Goal: Task Accomplishment & Management: Complete application form

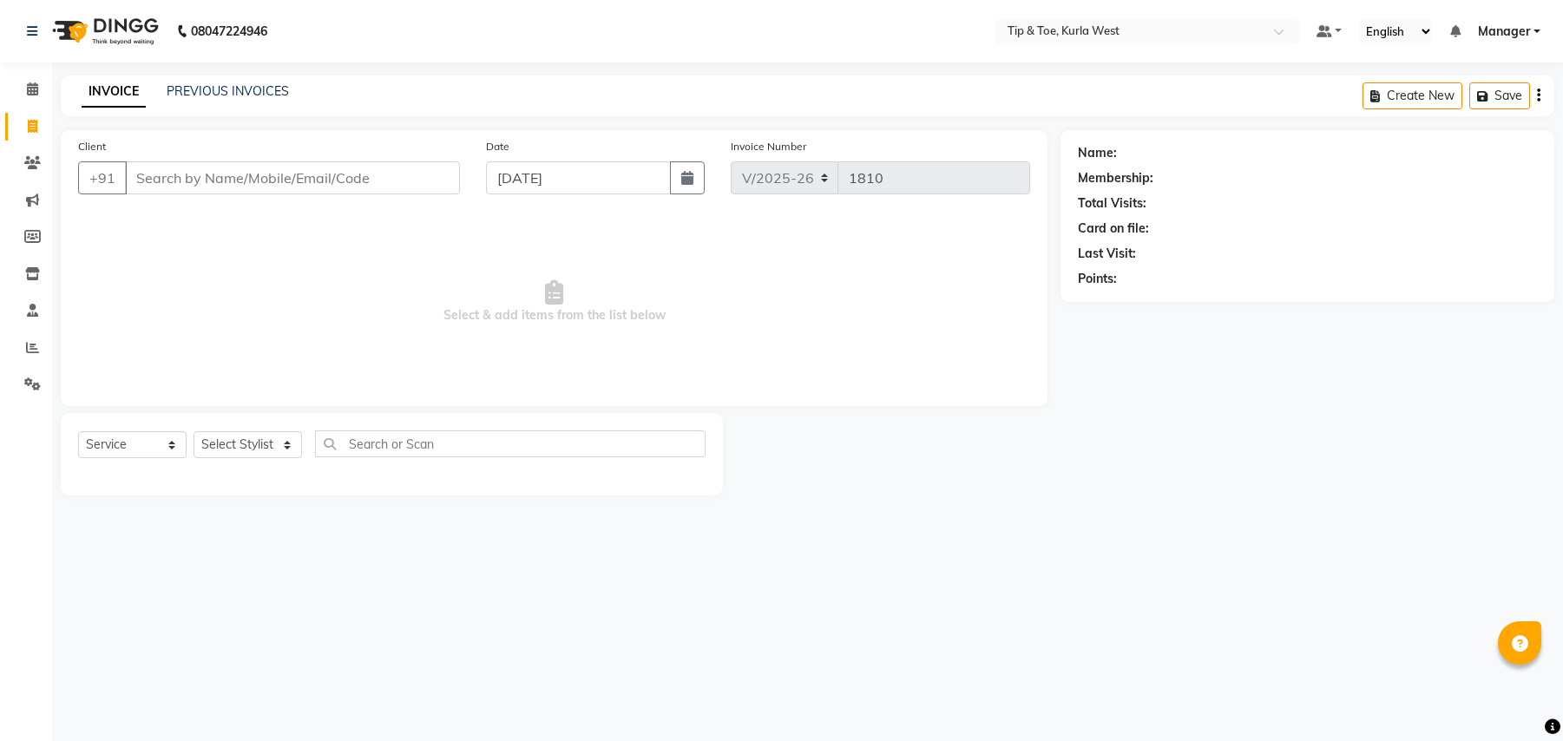
select select "5986"
select select "service"
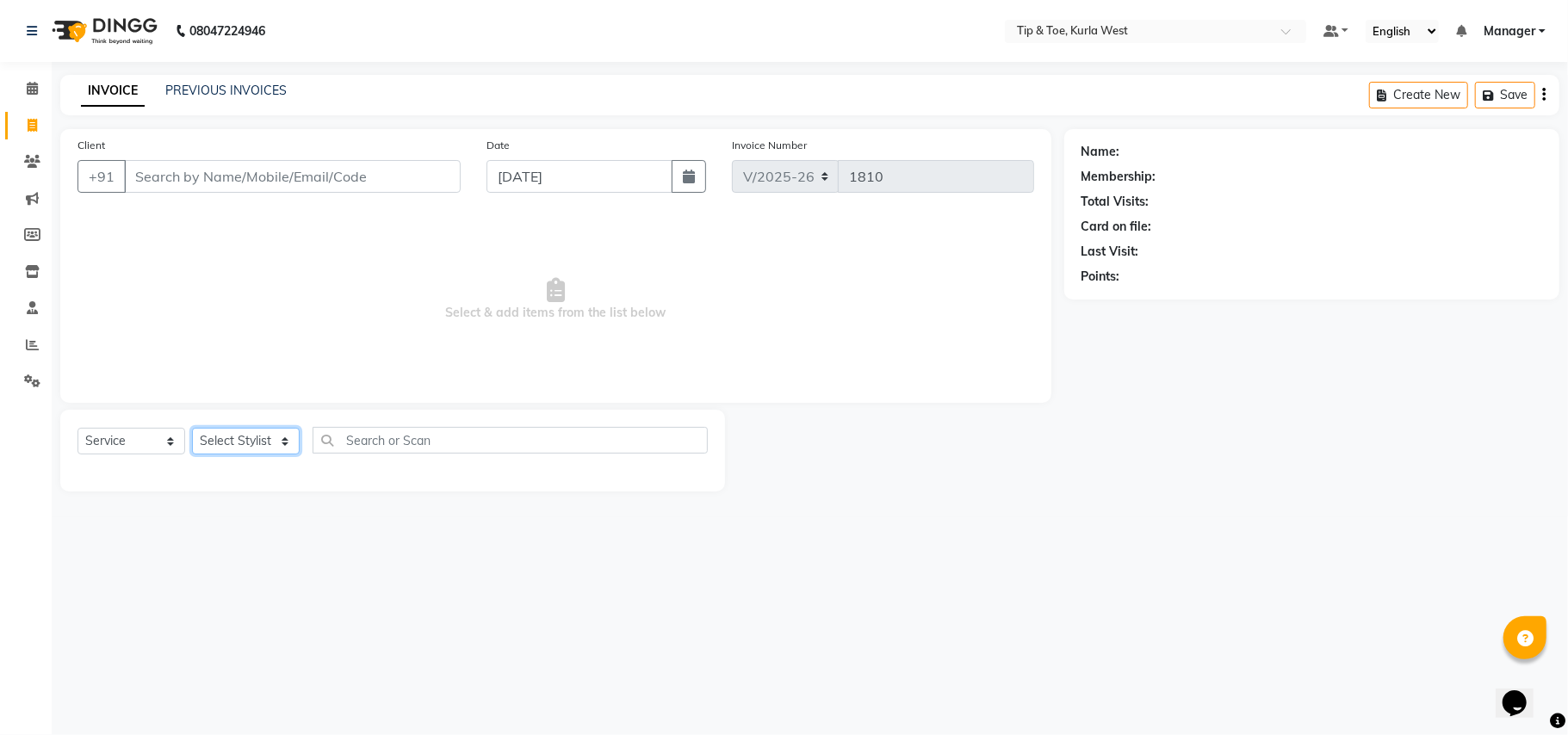
click at [274, 437] on select "Select Stylist" at bounding box center [246, 440] width 108 height 27
select select "42757"
click at [192, 428] on select "Select Stylist [PERSON_NAME] [PERSON_NAME] Kurla login access Manager [PERSON_N…" at bounding box center [246, 440] width 108 height 27
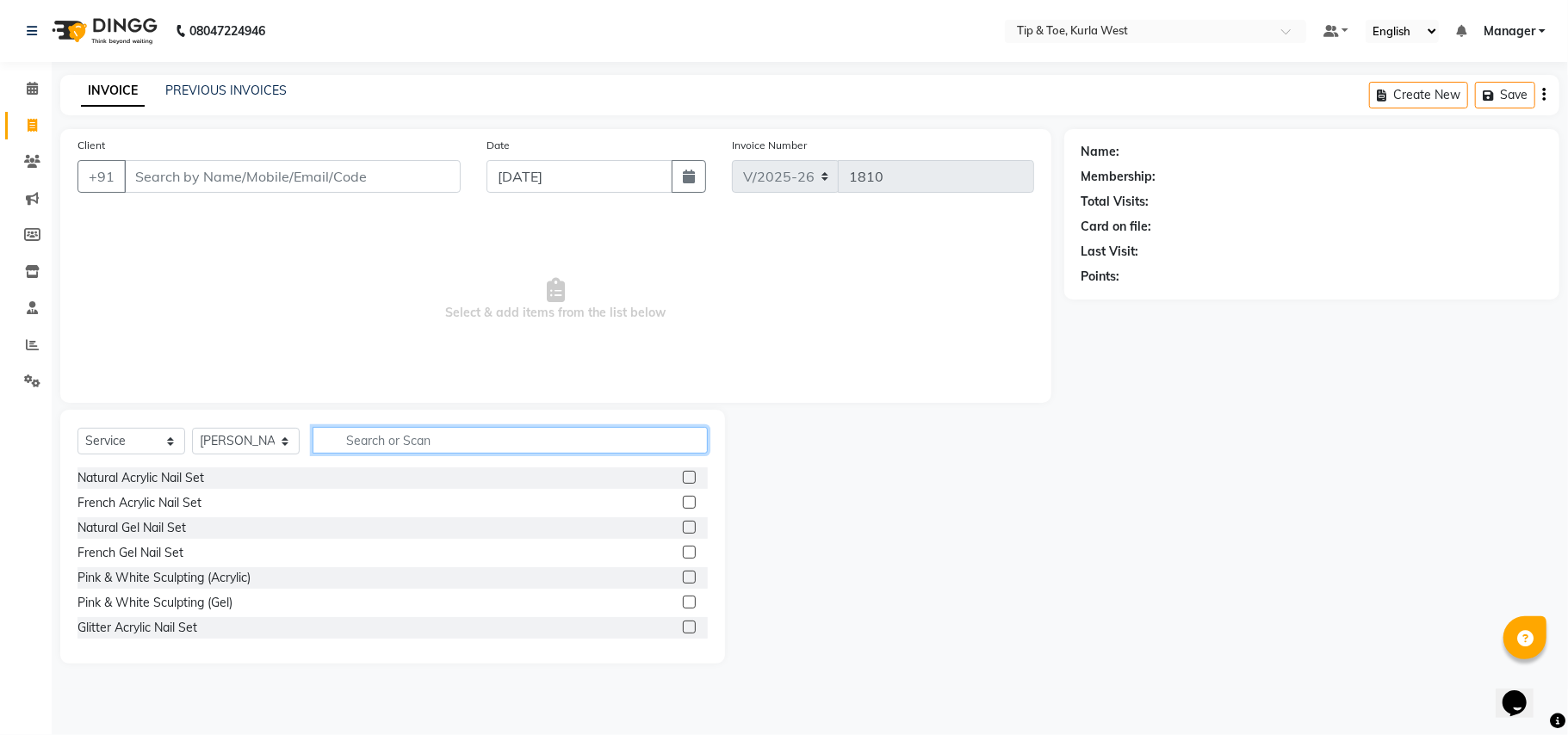
click at [539, 432] on input "text" at bounding box center [510, 440] width 395 height 27
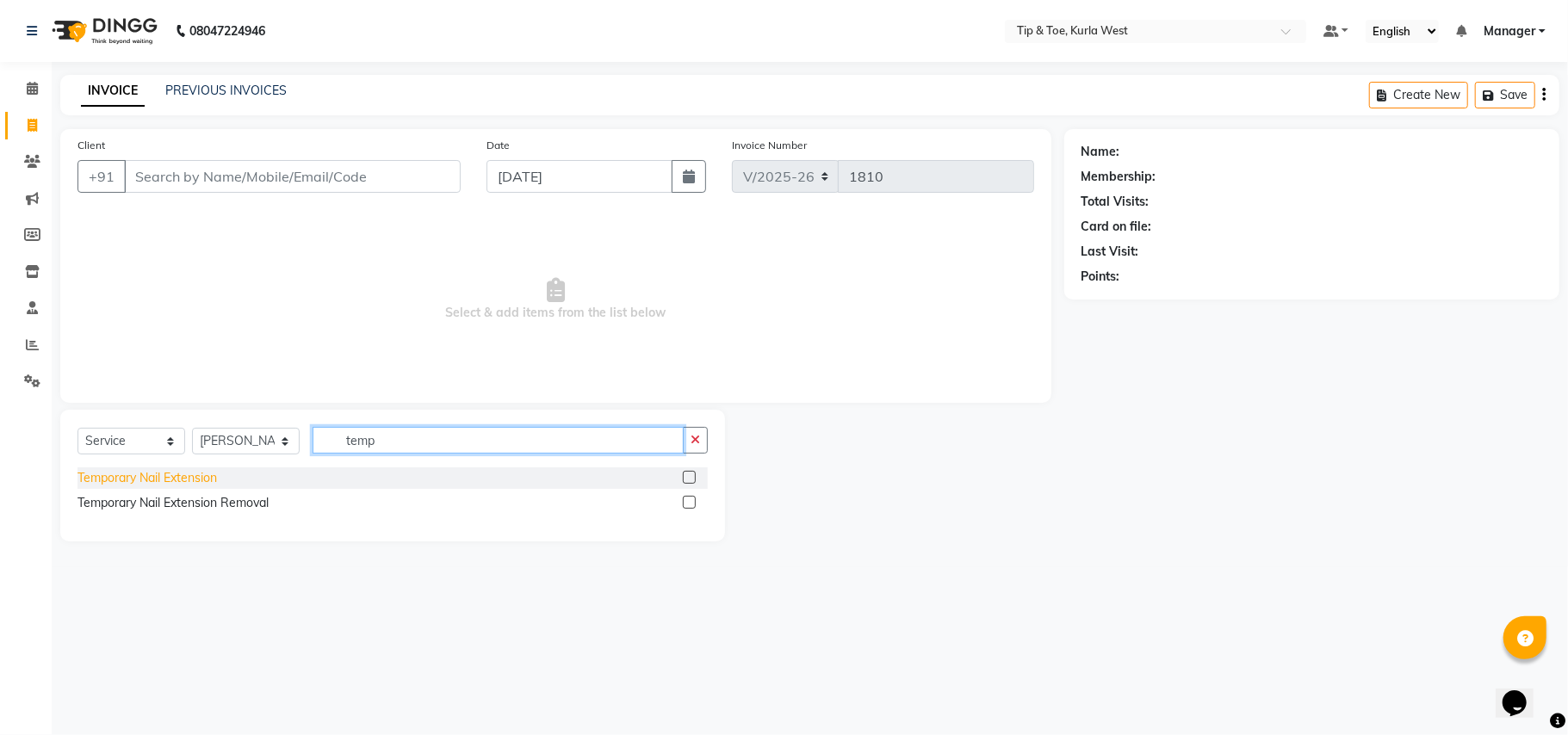
type input "temp"
click at [187, 475] on div "Temporary Nail Extension" at bounding box center [147, 478] width 140 height 18
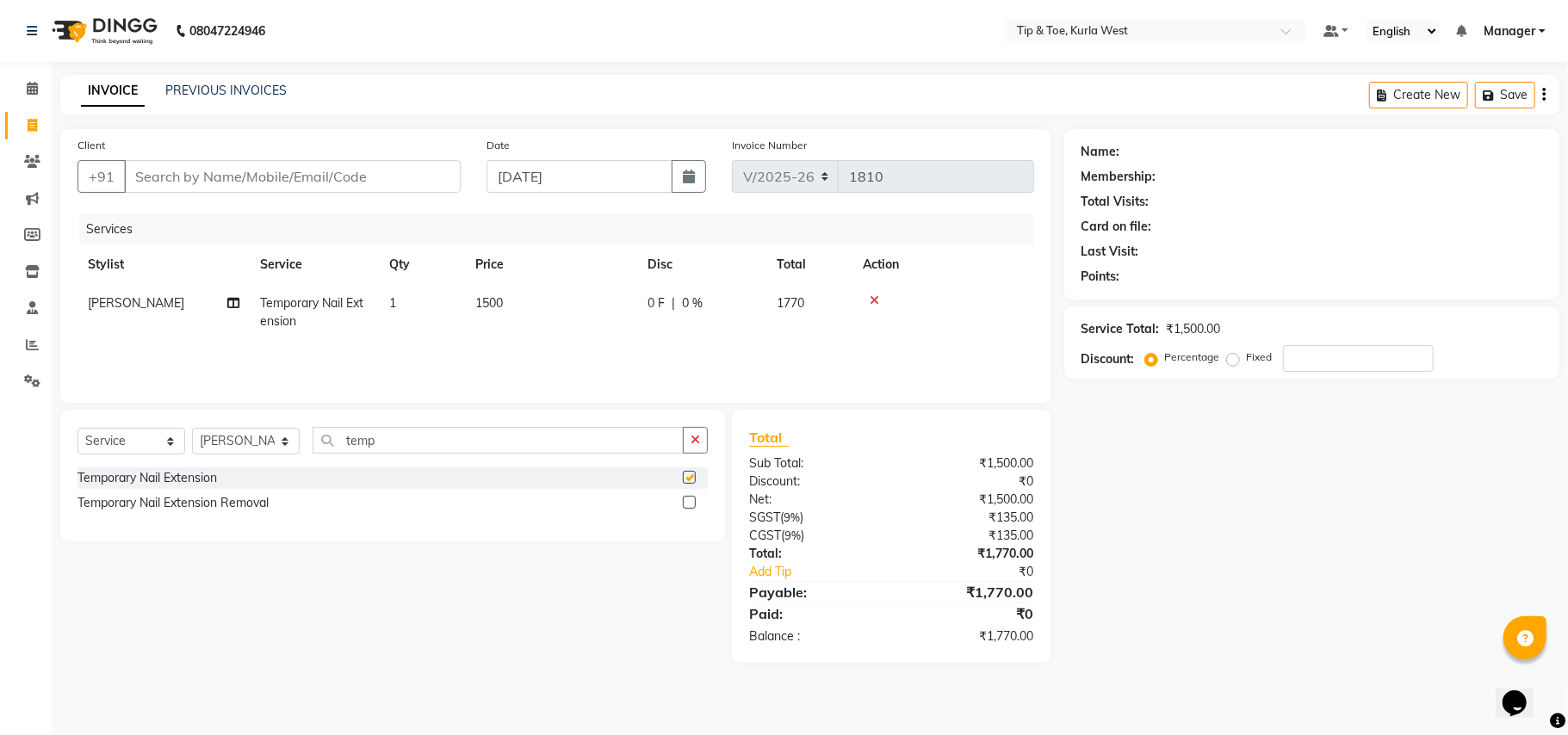
checkbox input "false"
drag, startPoint x: 389, startPoint y: 435, endPoint x: 330, endPoint y: 429, distance: 59.3
click at [334, 437] on input "temp" at bounding box center [498, 440] width 371 height 27
type input "chro"
click at [153, 467] on div "Chrome/Metallic Nails" at bounding box center [392, 478] width 630 height 22
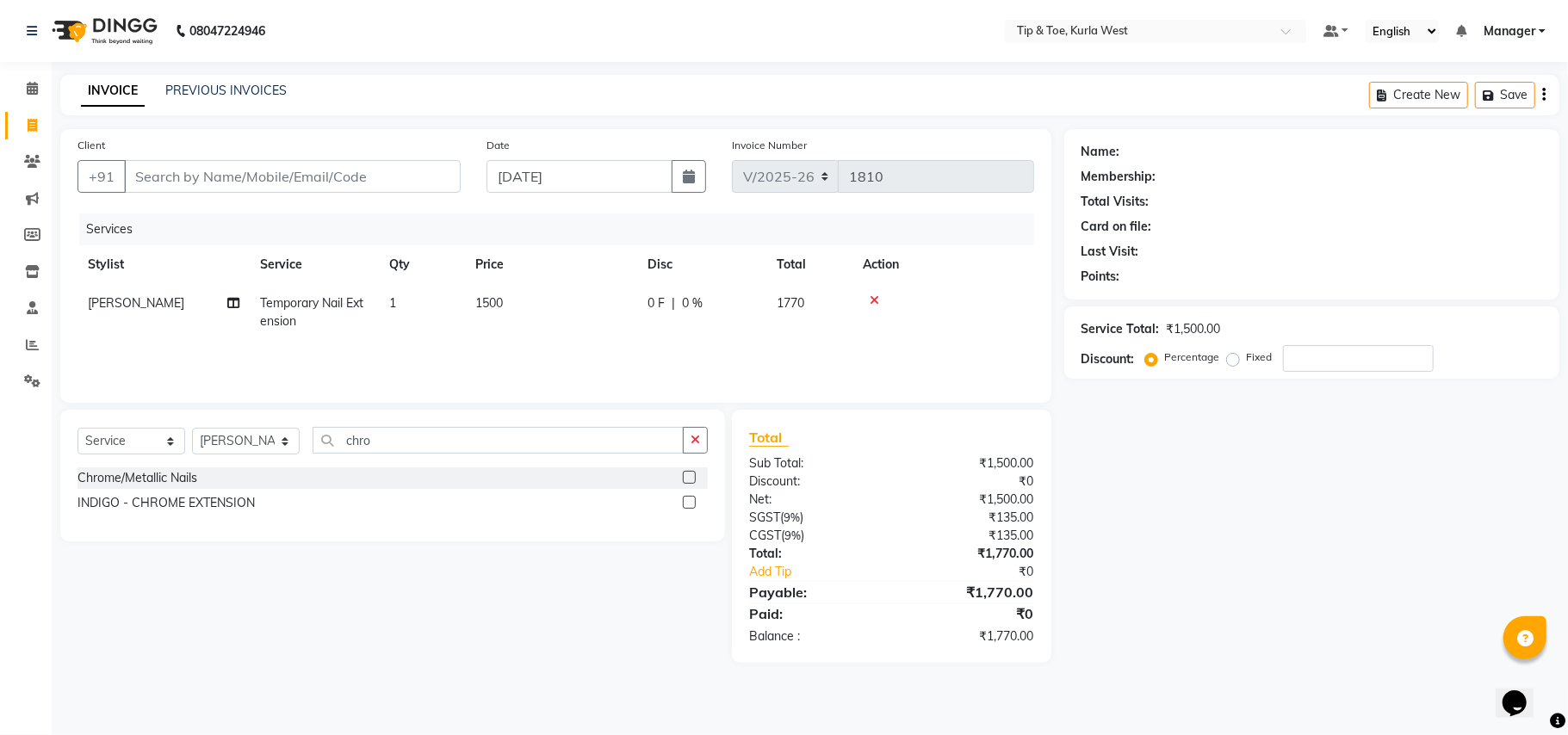
click at [160, 476] on div "Chrome/Metallic Nails" at bounding box center [137, 478] width 120 height 18
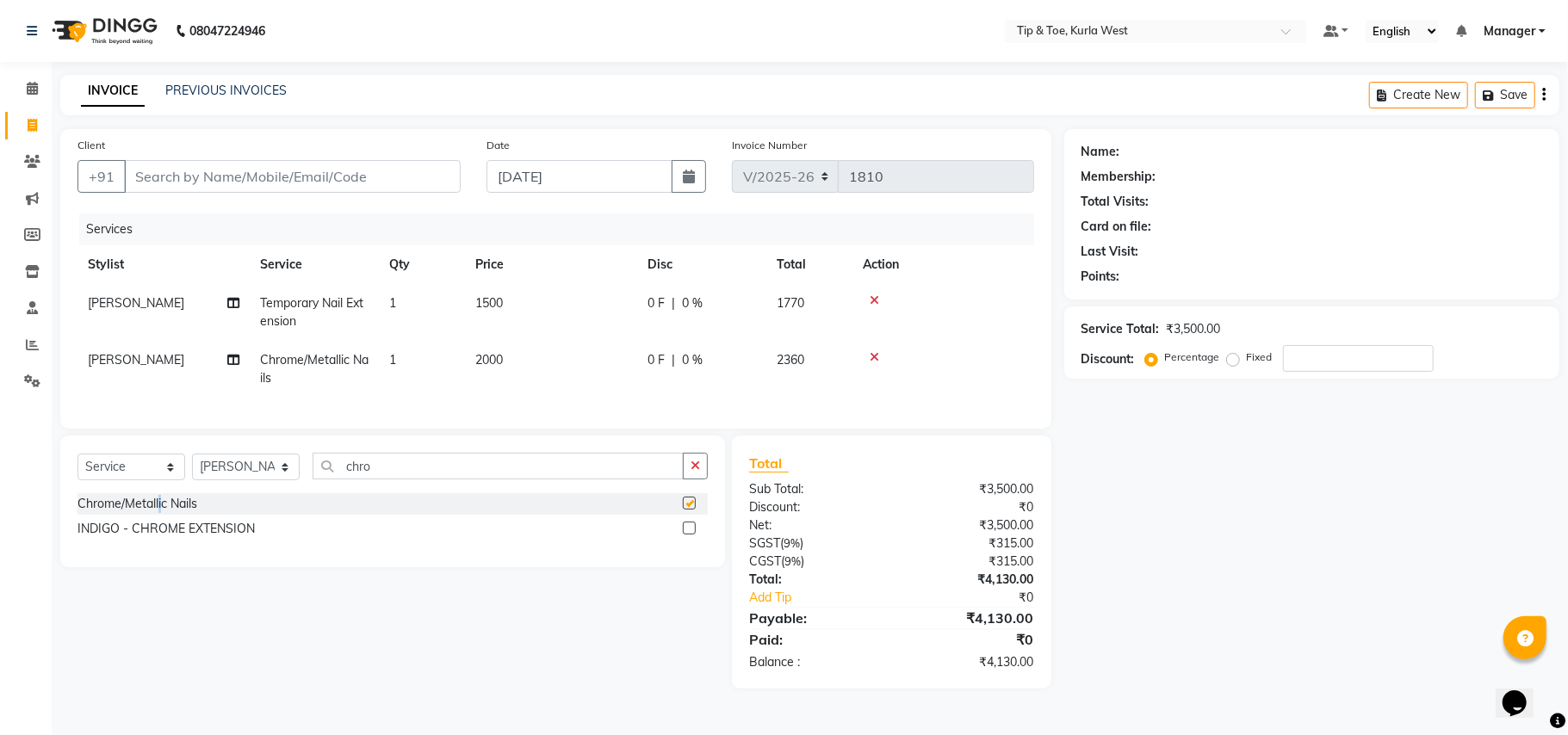
checkbox input "false"
click at [706, 362] on div "0 F | 0 %" at bounding box center [701, 360] width 108 height 18
select select "42757"
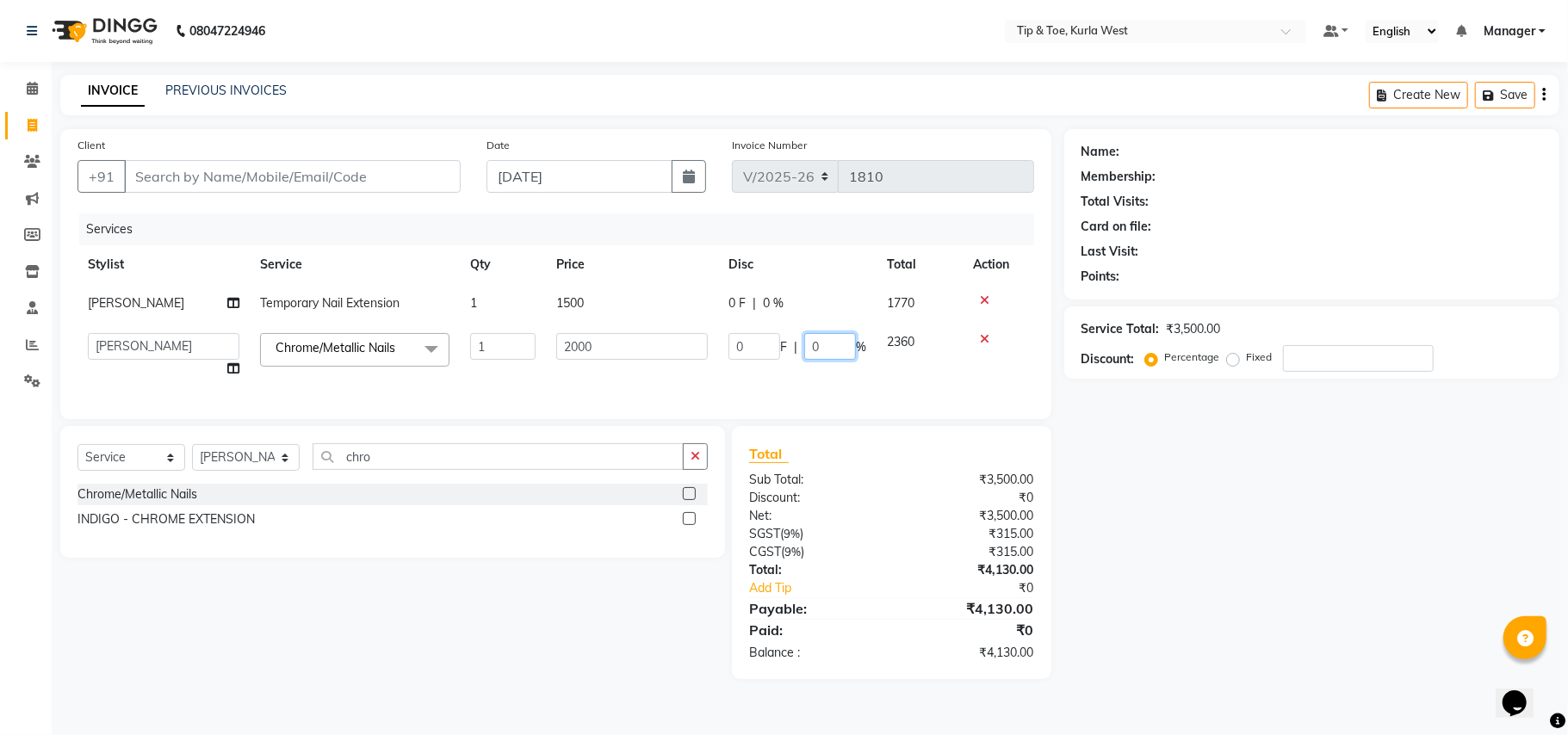
drag, startPoint x: 821, startPoint y: 349, endPoint x: 796, endPoint y: 349, distance: 25.0
click at [799, 349] on div "0 F | 0 %" at bounding box center [796, 346] width 138 height 27
type input "50"
click at [1251, 551] on div "Name: Membership: Total Visits: Card on file: Last Visit: Points: Service Total…" at bounding box center [1318, 404] width 508 height 551
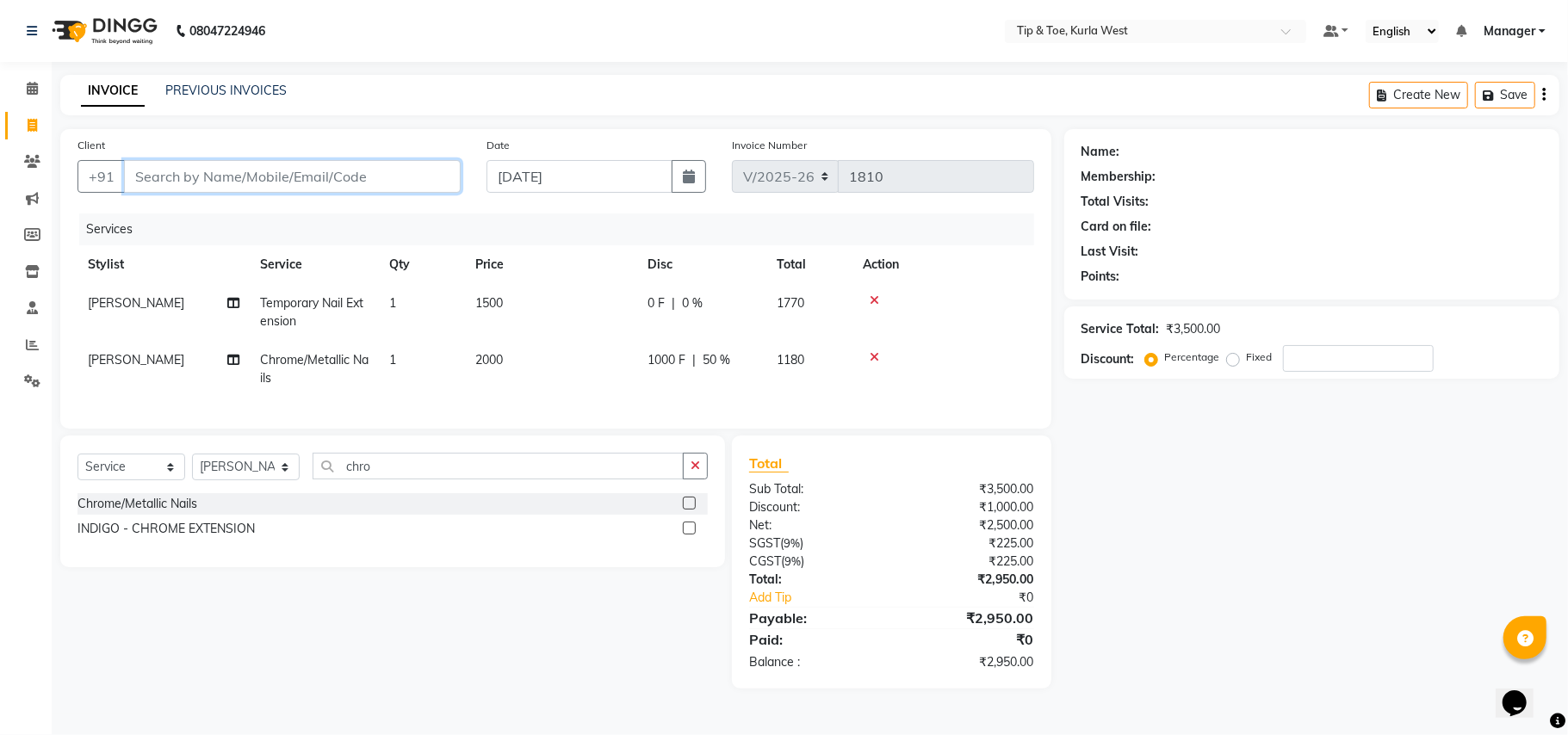
click at [408, 167] on input "Client" at bounding box center [292, 176] width 336 height 33
click at [506, 297] on td "1500" at bounding box center [551, 311] width 173 height 57
select select "42757"
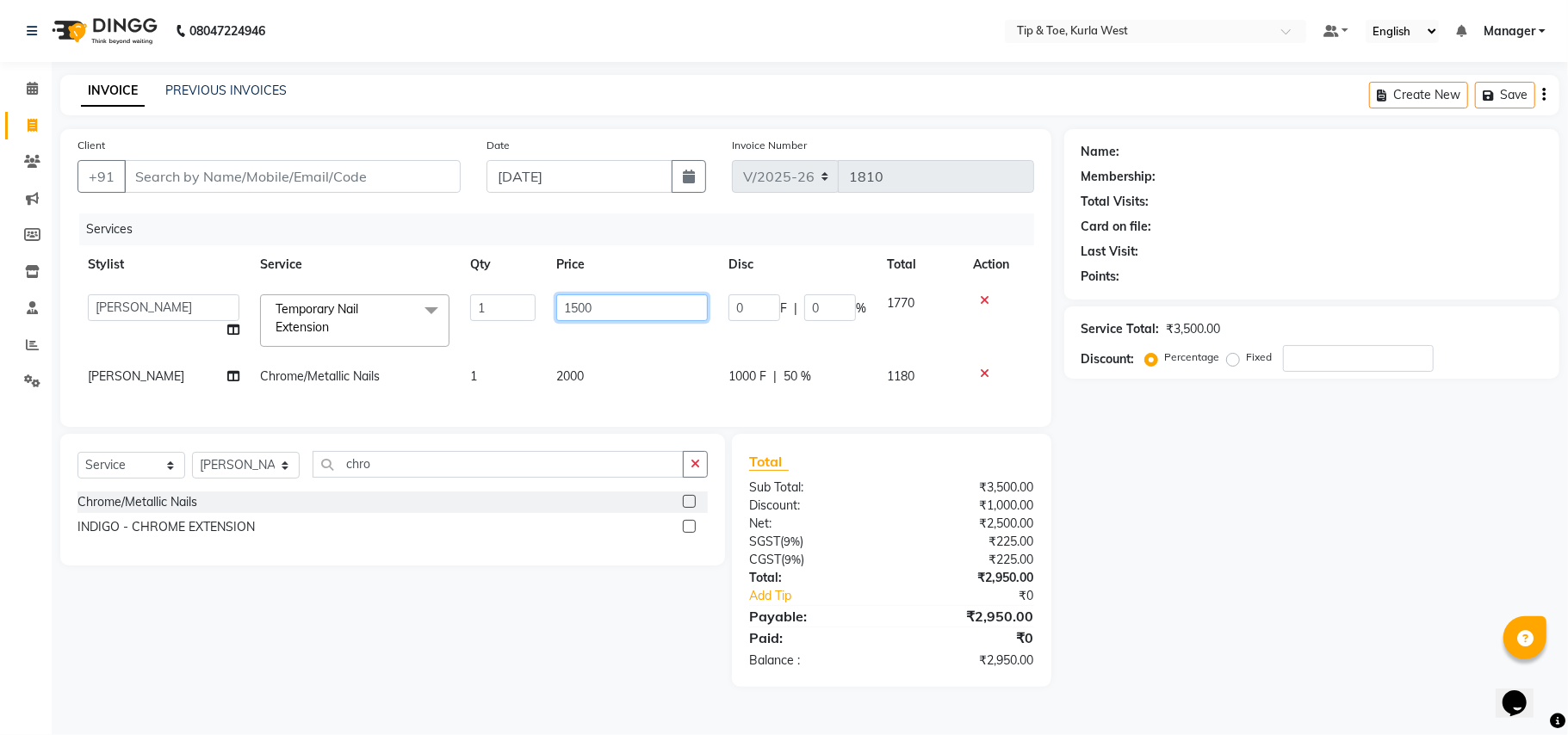
drag, startPoint x: 624, startPoint y: 311, endPoint x: 498, endPoint y: 304, distance: 126.2
click at [498, 304] on tr "ARSHAD KAVERI KHUSHBOO Kurla login access Manager NIHAL PRIYA RASHID SANTOSH SH…" at bounding box center [555, 320] width 956 height 73
type input "1400"
click at [1186, 635] on div "Name: Membership: Total Visits: Card on file: Last Visit: Points: Service Total…" at bounding box center [1318, 408] width 508 height 557
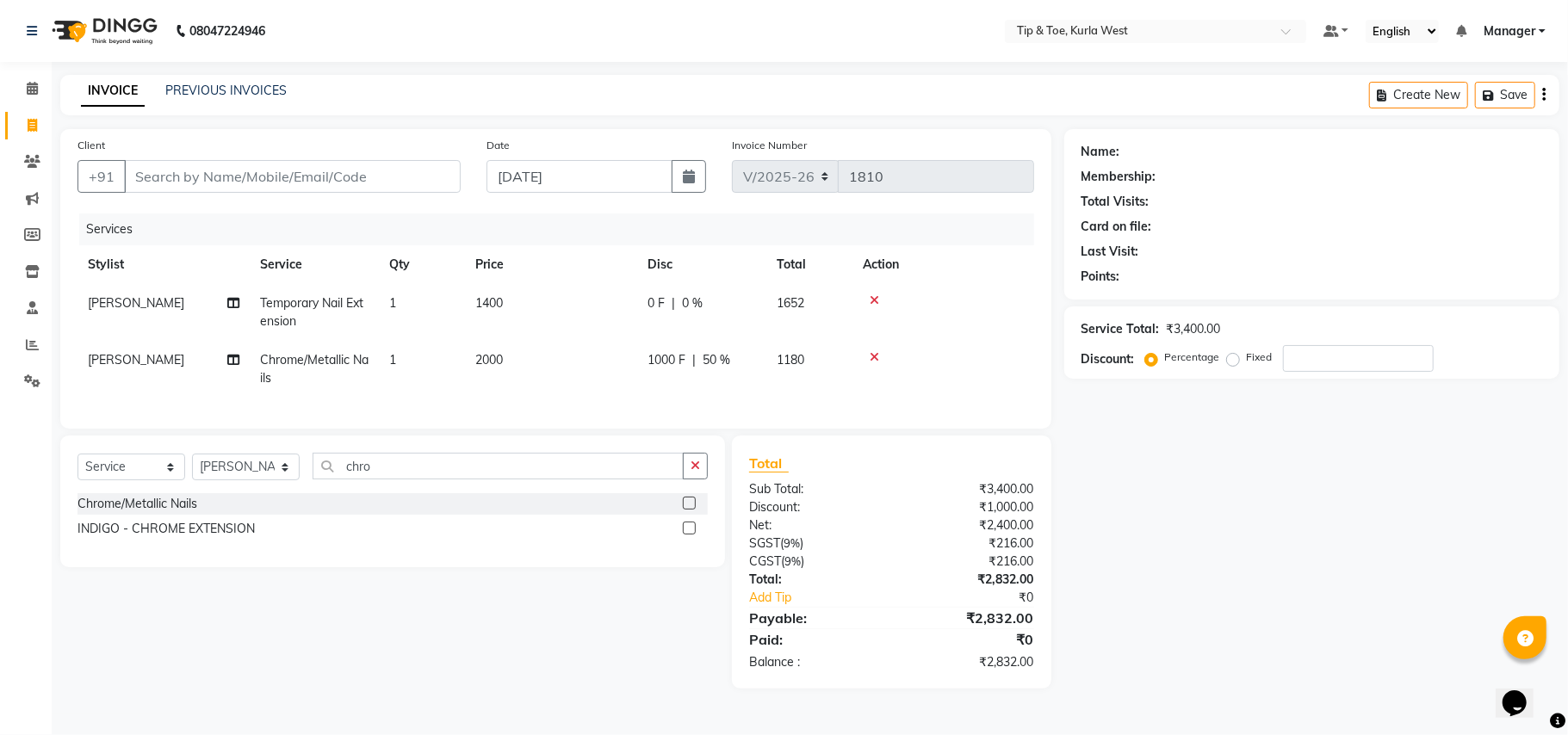
click at [541, 316] on td "1400" at bounding box center [551, 311] width 173 height 57
select select "42757"
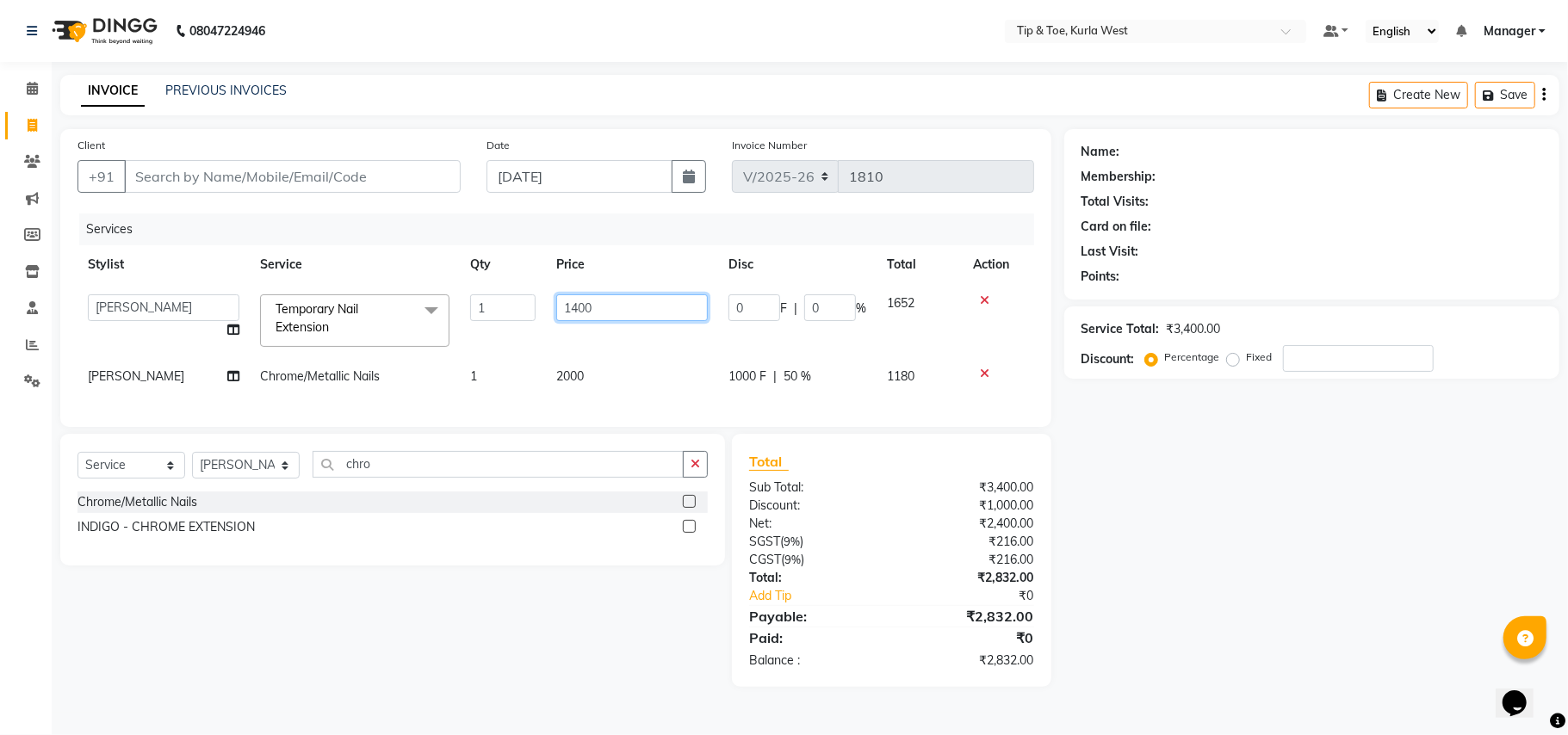
drag, startPoint x: 625, startPoint y: 305, endPoint x: 514, endPoint y: 310, distance: 111.1
click at [519, 310] on tr "ARSHAD KAVERI KHUSHBOO Kurla login access Manager NIHAL PRIYA RASHID SANTOSH SH…" at bounding box center [555, 320] width 956 height 73
type input "1440"
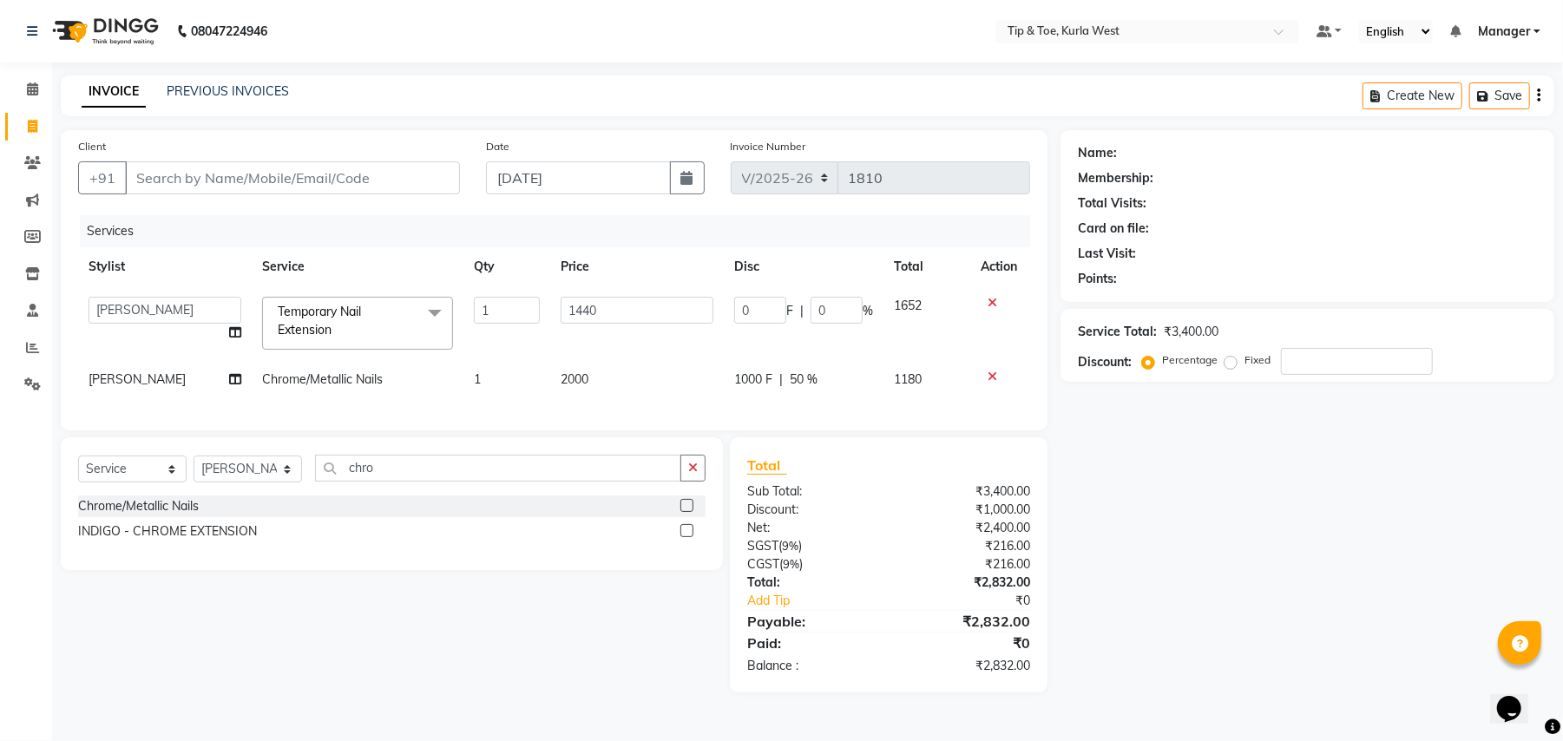
click at [1257, 547] on div "Name: Membership: Total Visits: Card on file: Last Visit: Points: Service Total…" at bounding box center [1314, 411] width 507 height 562
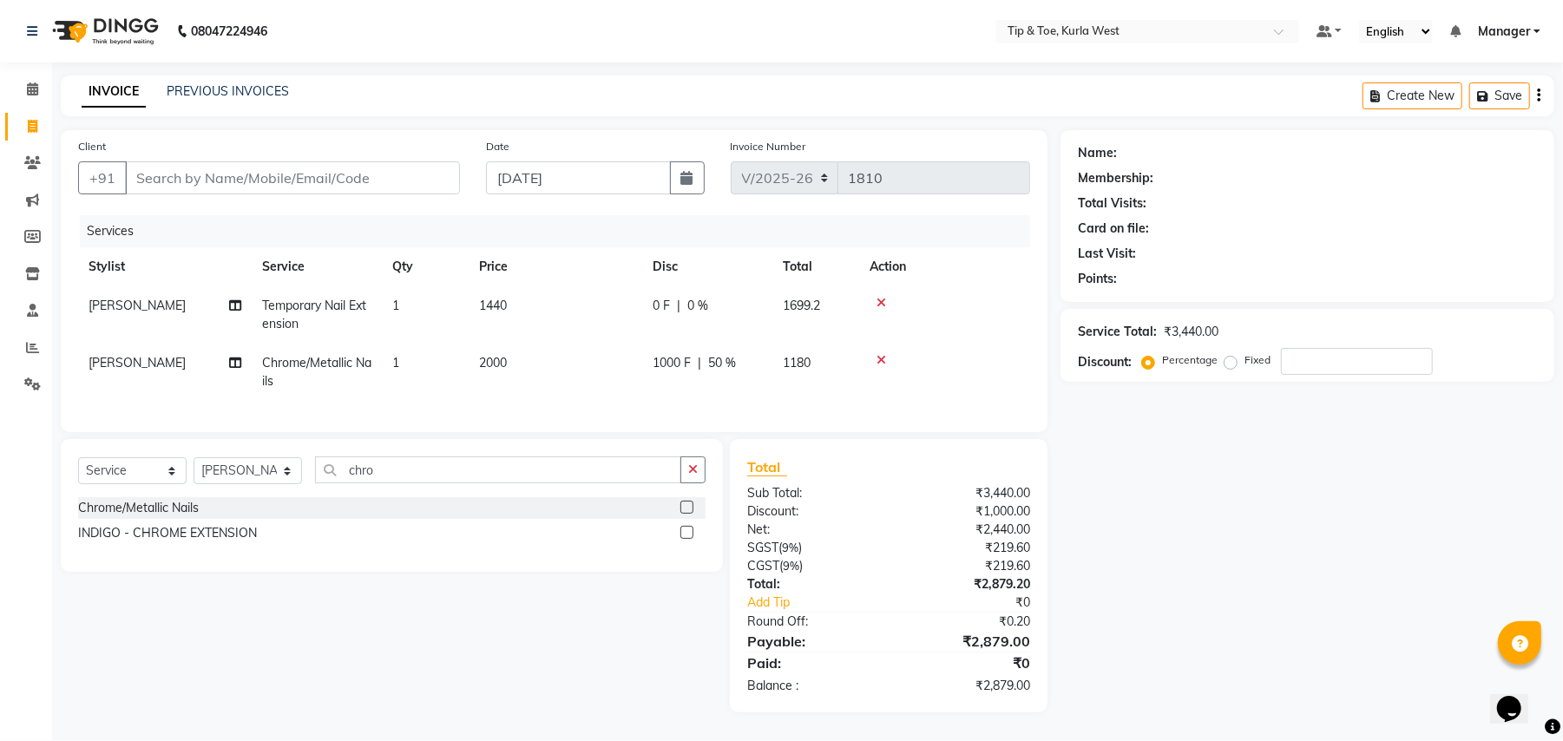
click at [526, 307] on td "1440" at bounding box center [556, 314] width 174 height 57
select select "42757"
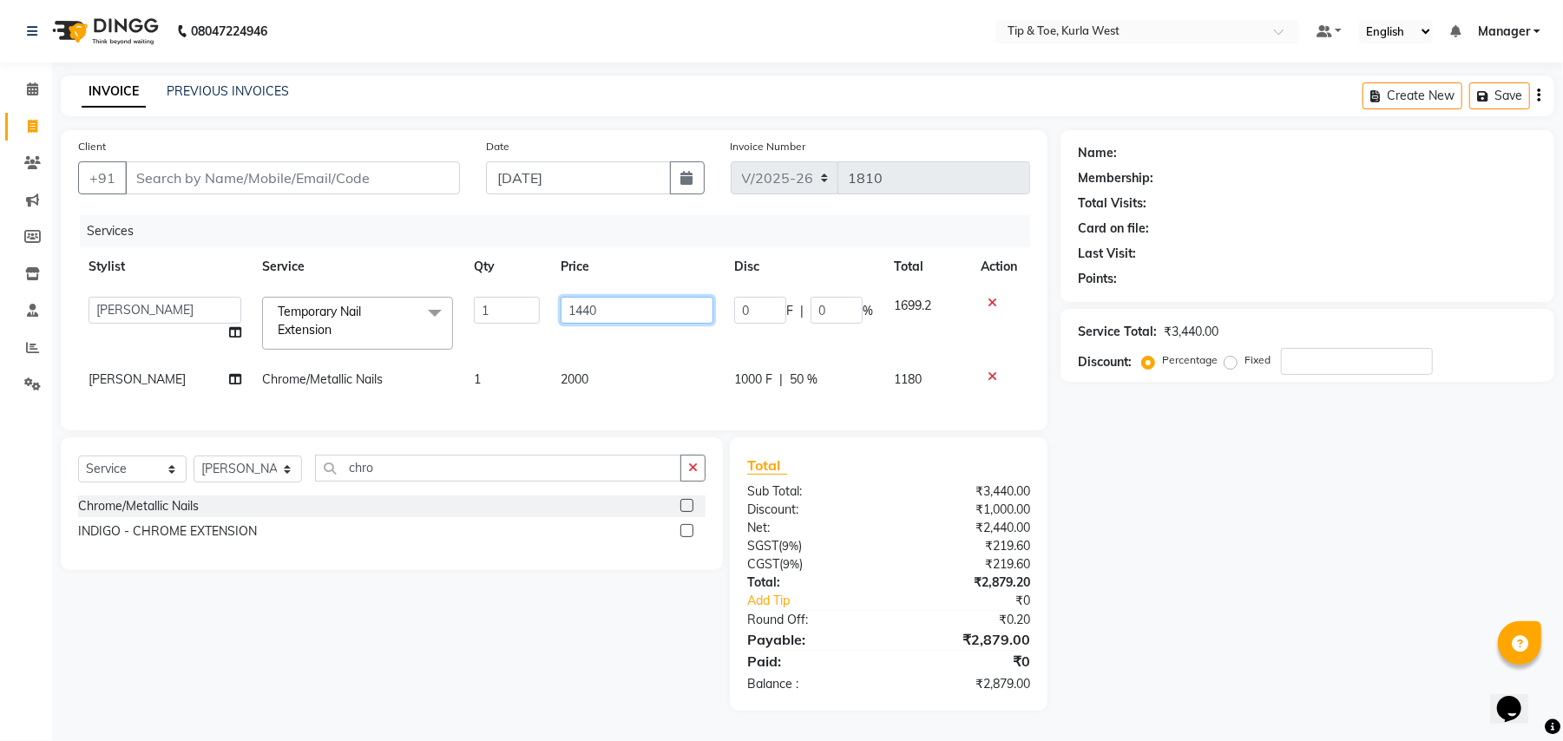
drag, startPoint x: 615, startPoint y: 303, endPoint x: 560, endPoint y: 304, distance: 55.6
click at [561, 304] on input "1440" at bounding box center [637, 310] width 153 height 27
type input "1450"
click at [1281, 549] on div "Name: Membership: Total Visits: Card on file: Last Visit: Points: Service Total…" at bounding box center [1314, 420] width 507 height 581
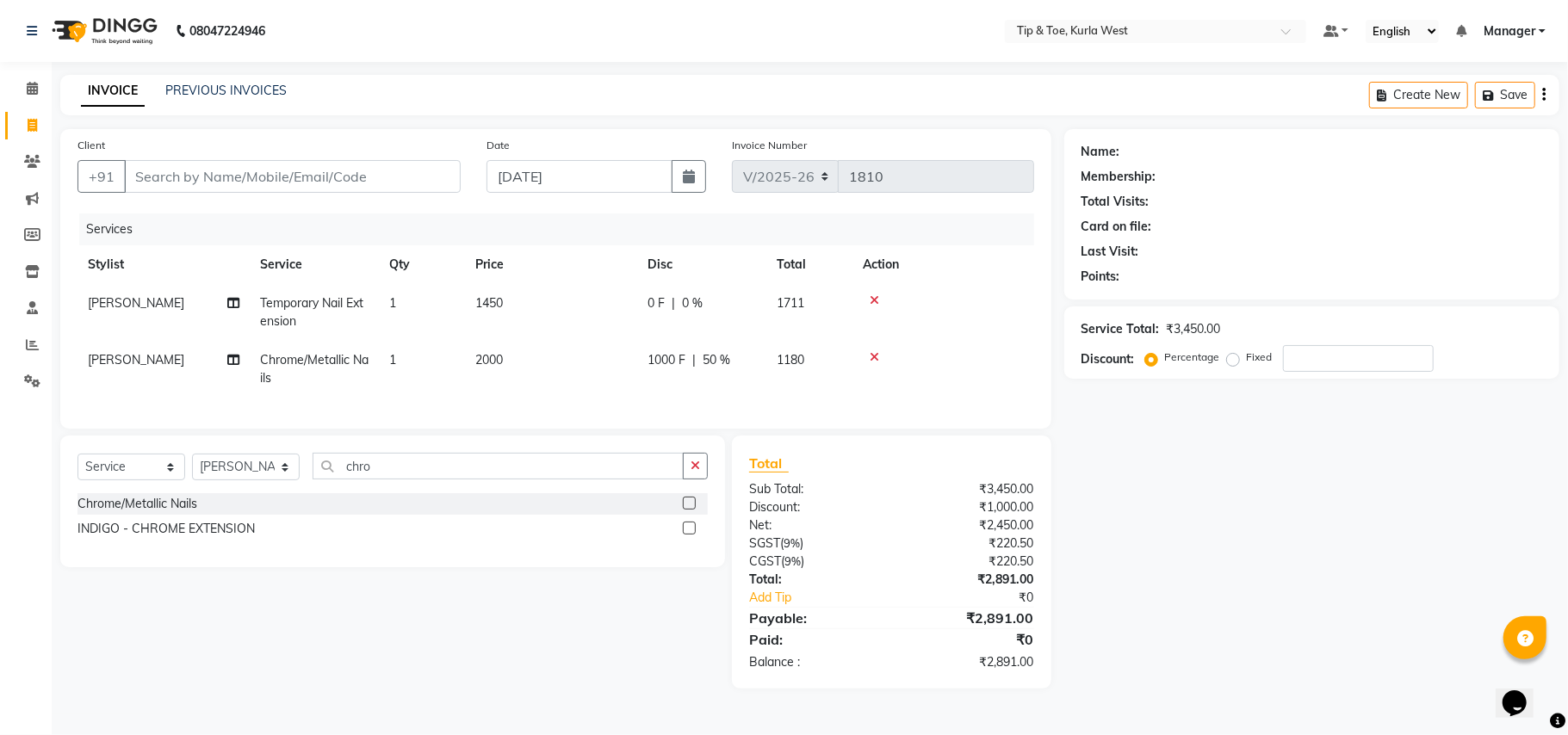
click at [596, 336] on td "1450" at bounding box center [551, 311] width 173 height 57
select select "42757"
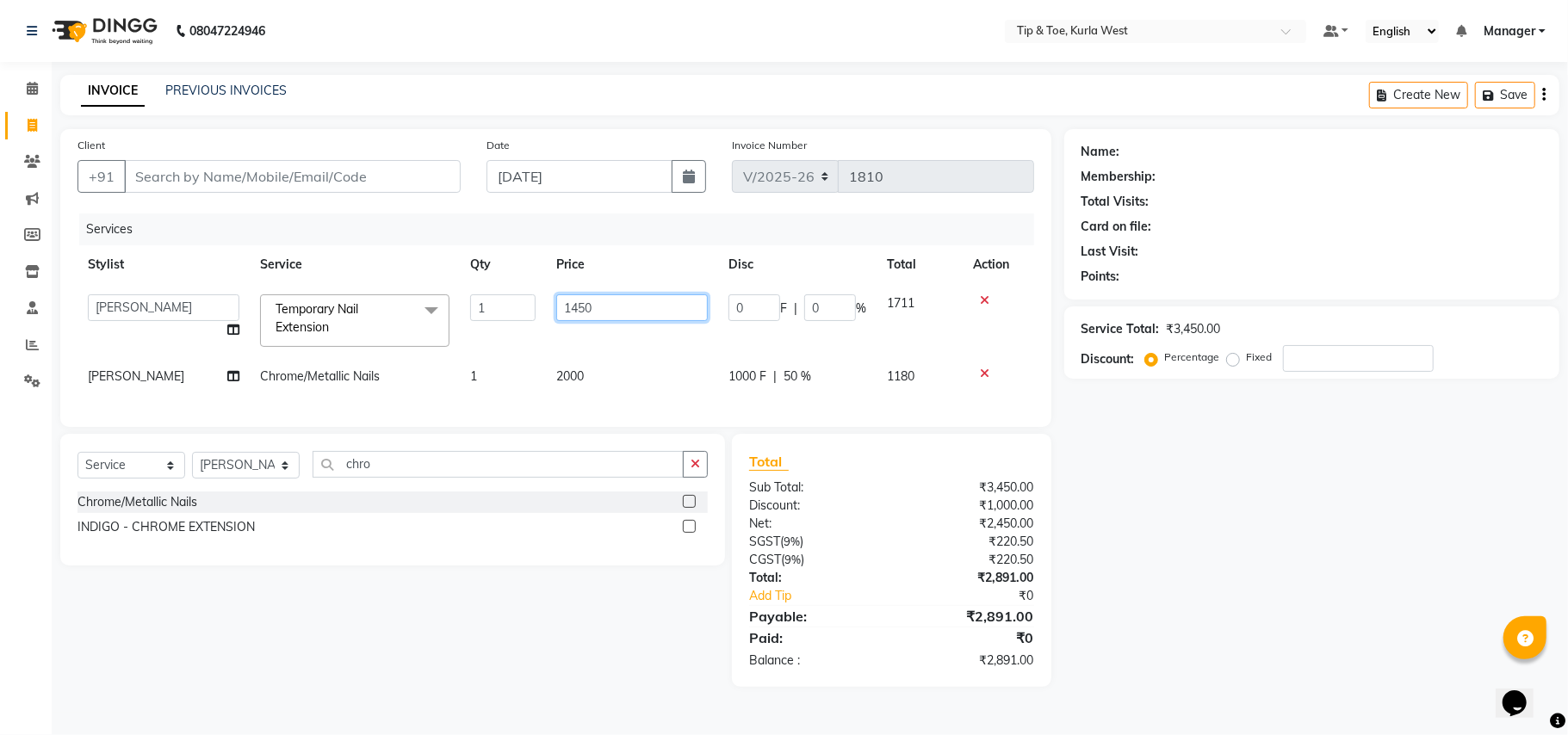
drag, startPoint x: 627, startPoint y: 307, endPoint x: 437, endPoint y: 314, distance: 190.1
click at [437, 314] on tr "ARSHAD KAVERI KHUSHBOO Kurla login access Manager NIHAL PRIYA RASHID SANTOSH SH…" at bounding box center [555, 320] width 956 height 73
type input "1440"
click at [1320, 482] on div "Name: Membership: Total Visits: Card on file: Last Visit: Points: Service Total…" at bounding box center [1318, 408] width 508 height 557
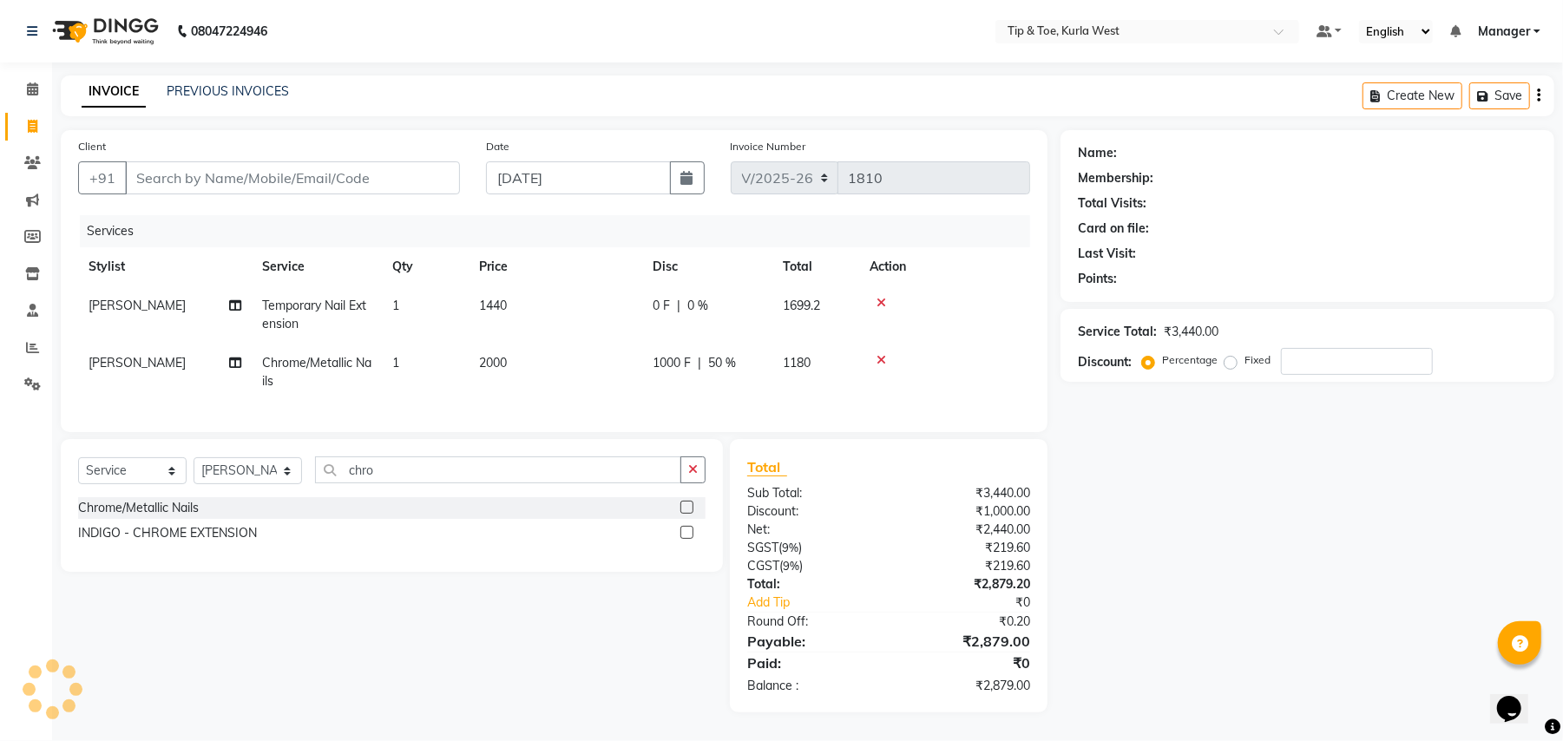
click at [609, 323] on td "1440" at bounding box center [556, 314] width 174 height 57
select select "42757"
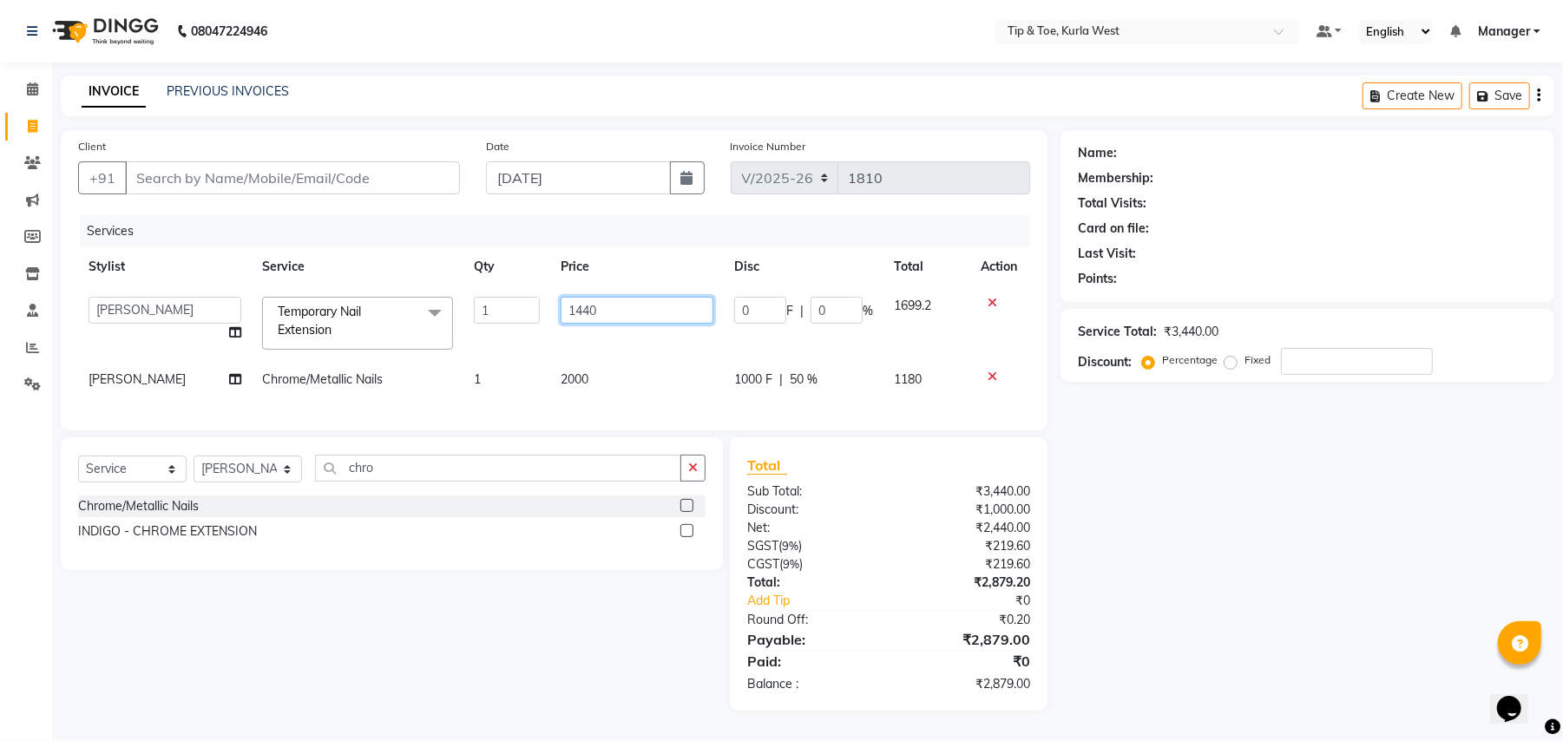
drag, startPoint x: 661, startPoint y: 312, endPoint x: 580, endPoint y: 311, distance: 80.7
click at [580, 311] on input "1440" at bounding box center [637, 310] width 153 height 27
type input "1430"
click at [1236, 665] on div "Name: Membership: Total Visits: Card on file: Last Visit: Points: Service Total…" at bounding box center [1314, 420] width 507 height 581
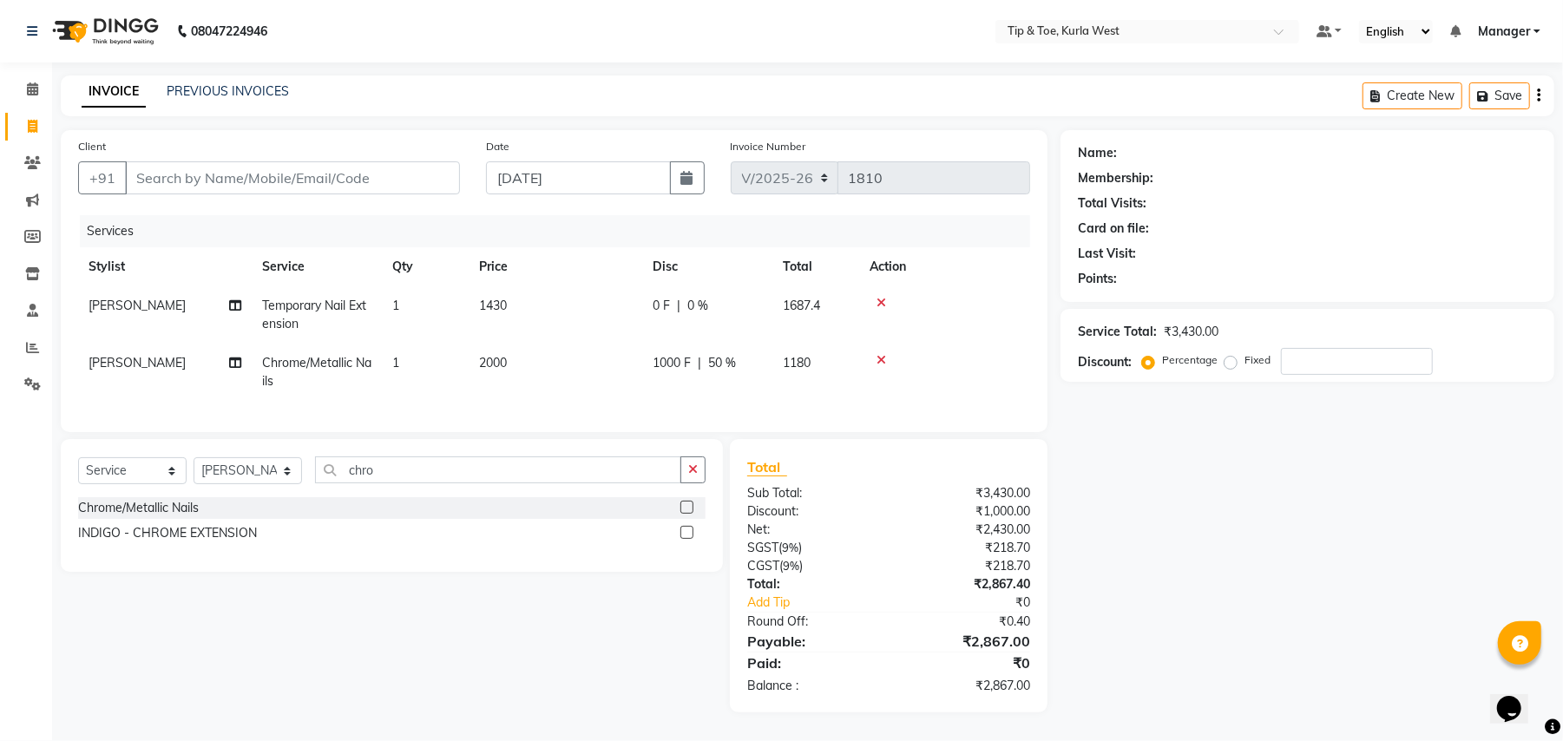
click at [509, 310] on td "1430" at bounding box center [556, 314] width 174 height 57
select select "42757"
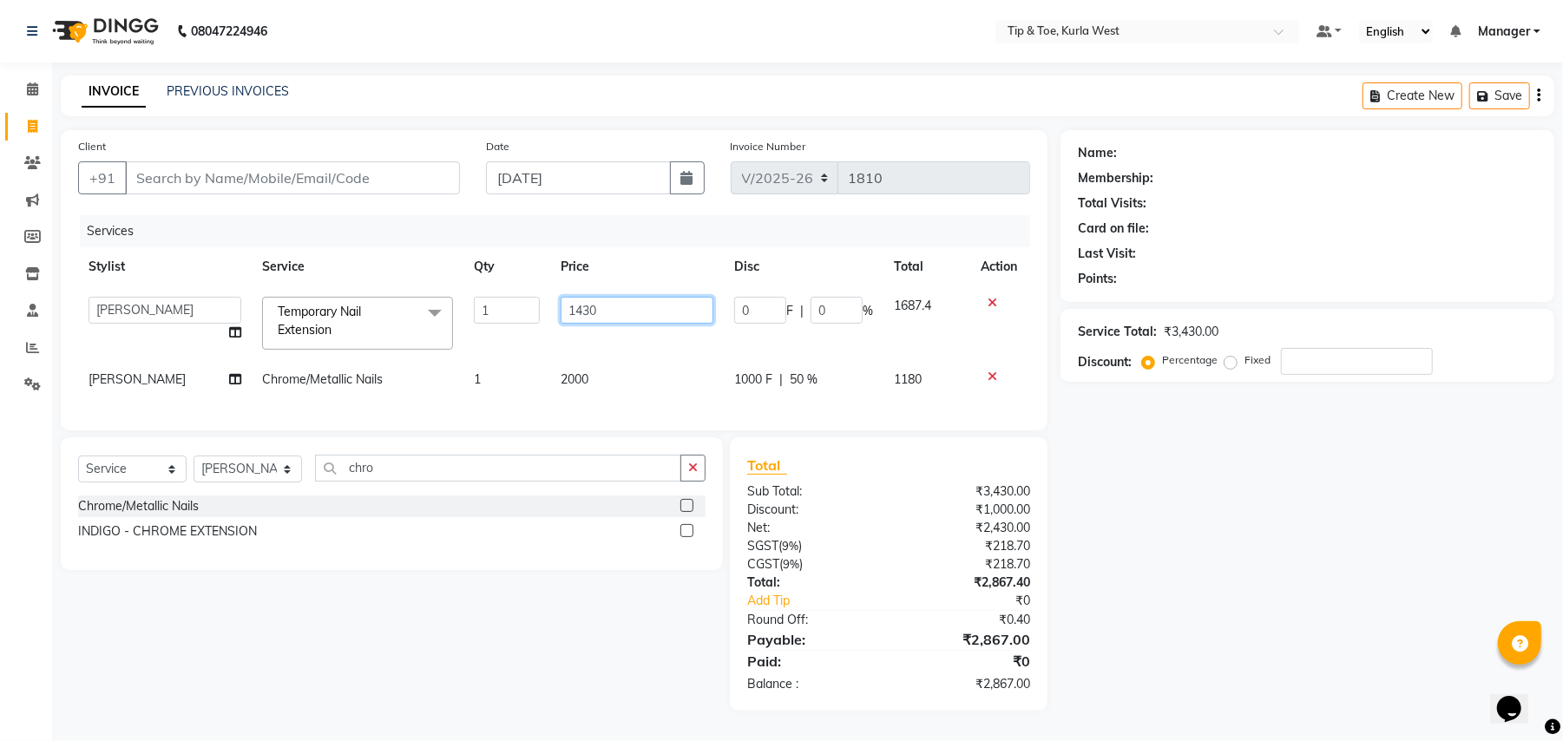
click at [575, 310] on input "1430" at bounding box center [637, 310] width 153 height 27
type input "1420"
click at [1164, 601] on div "Name: Membership: Total Visits: Card on file: Last Visit: Points: Service Total…" at bounding box center [1314, 420] width 507 height 581
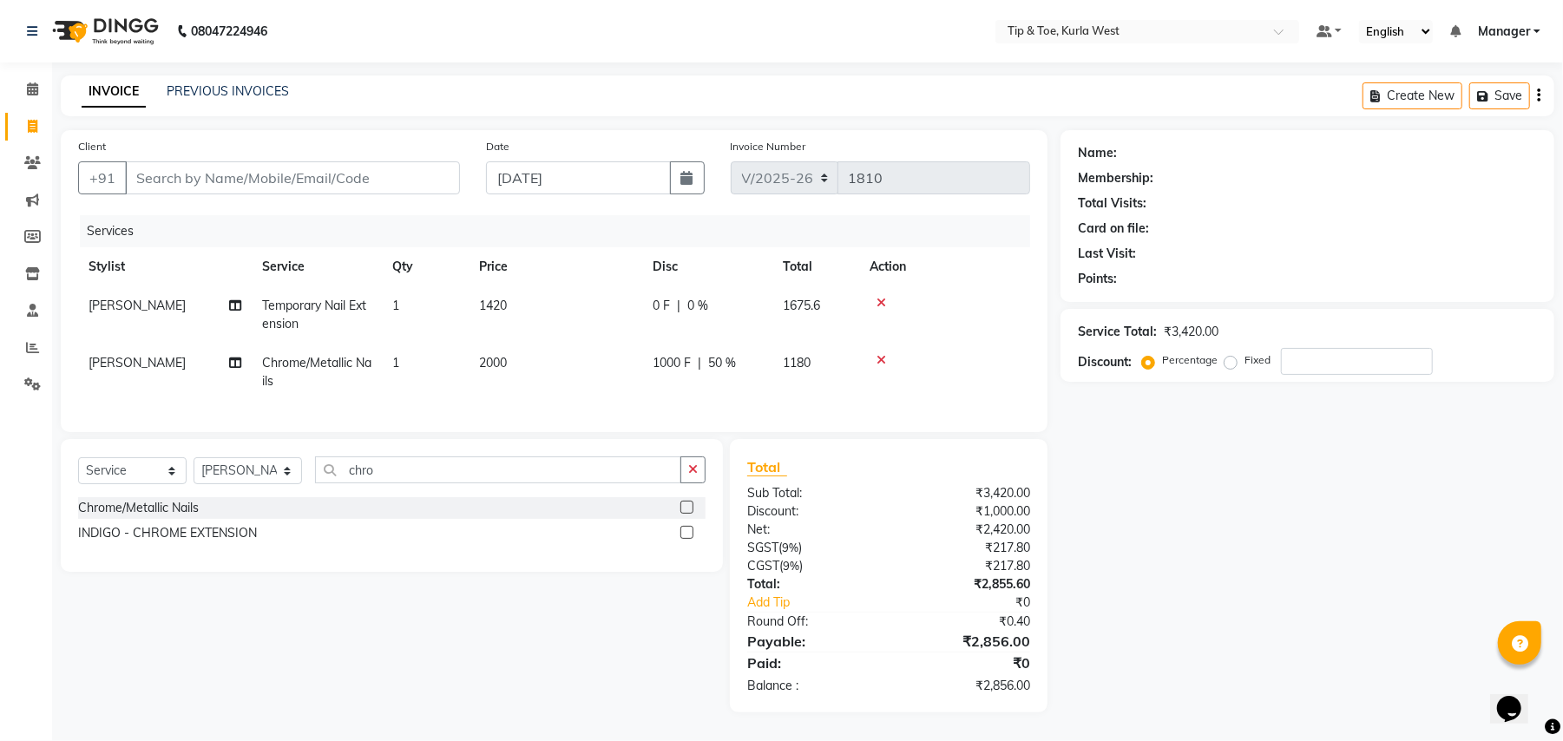
click at [557, 296] on td "1420" at bounding box center [556, 314] width 174 height 57
select select "42757"
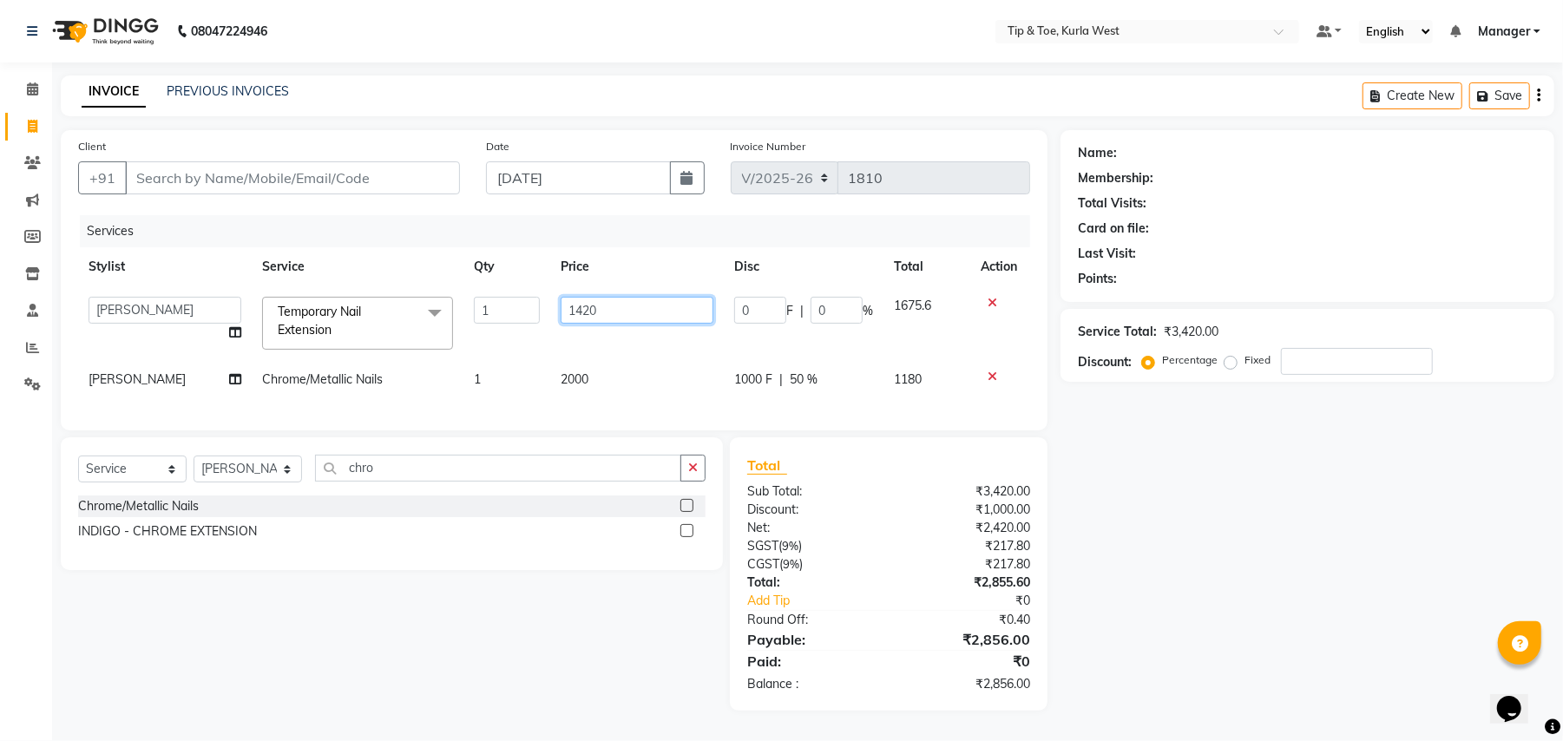
drag, startPoint x: 611, startPoint y: 316, endPoint x: 580, endPoint y: 321, distance: 31.7
click at [580, 321] on input "1420" at bounding box center [637, 310] width 153 height 27
type input "1415"
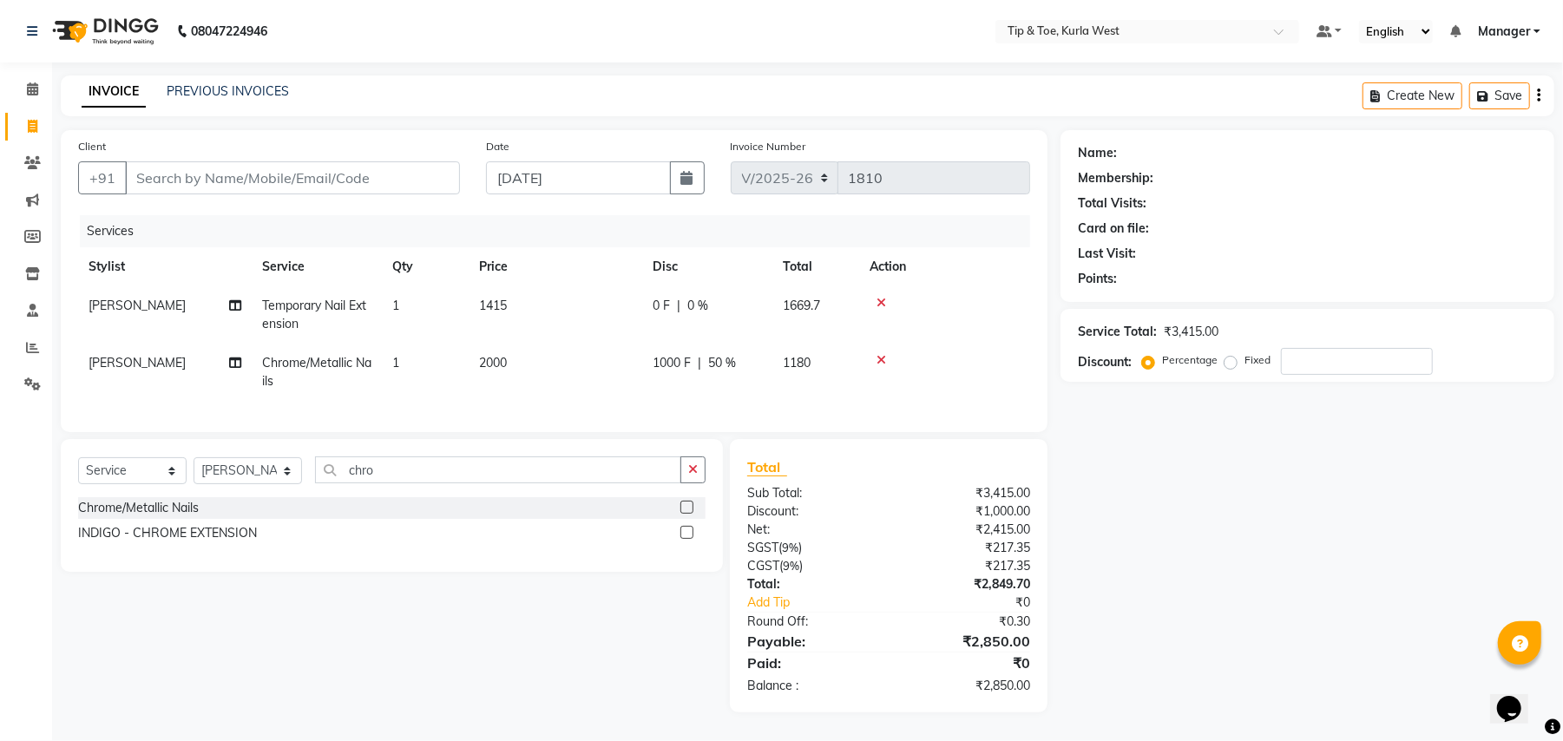
click at [1146, 629] on div "Name: Membership: Total Visits: Card on file: Last Visit: Points: Service Total…" at bounding box center [1314, 421] width 507 height 582
click at [295, 181] on input "Client" at bounding box center [292, 177] width 335 height 33
type input "B"
type input "0"
type input "Baybi"
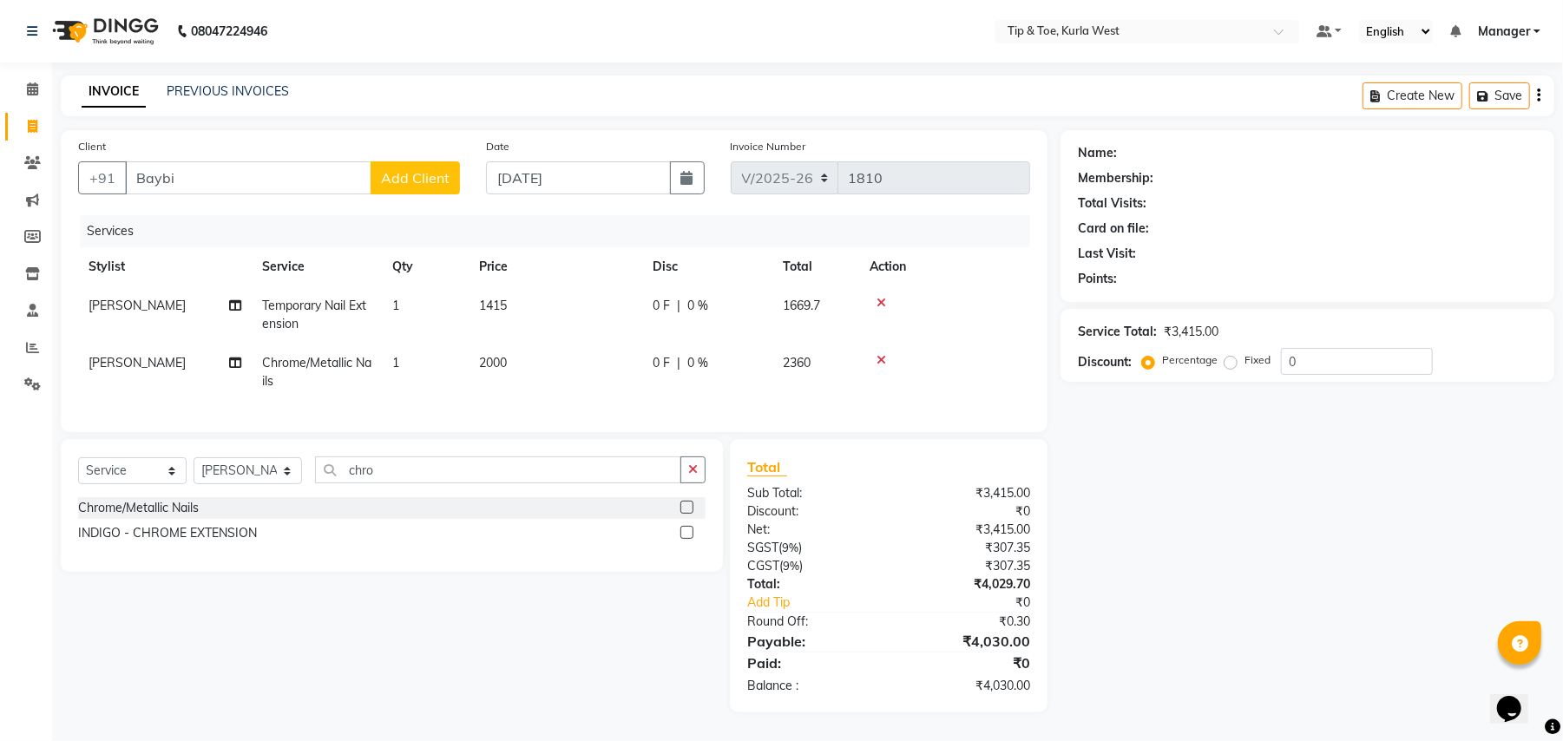
click at [664, 354] on span "0 F" at bounding box center [661, 363] width 17 height 18
select select "42757"
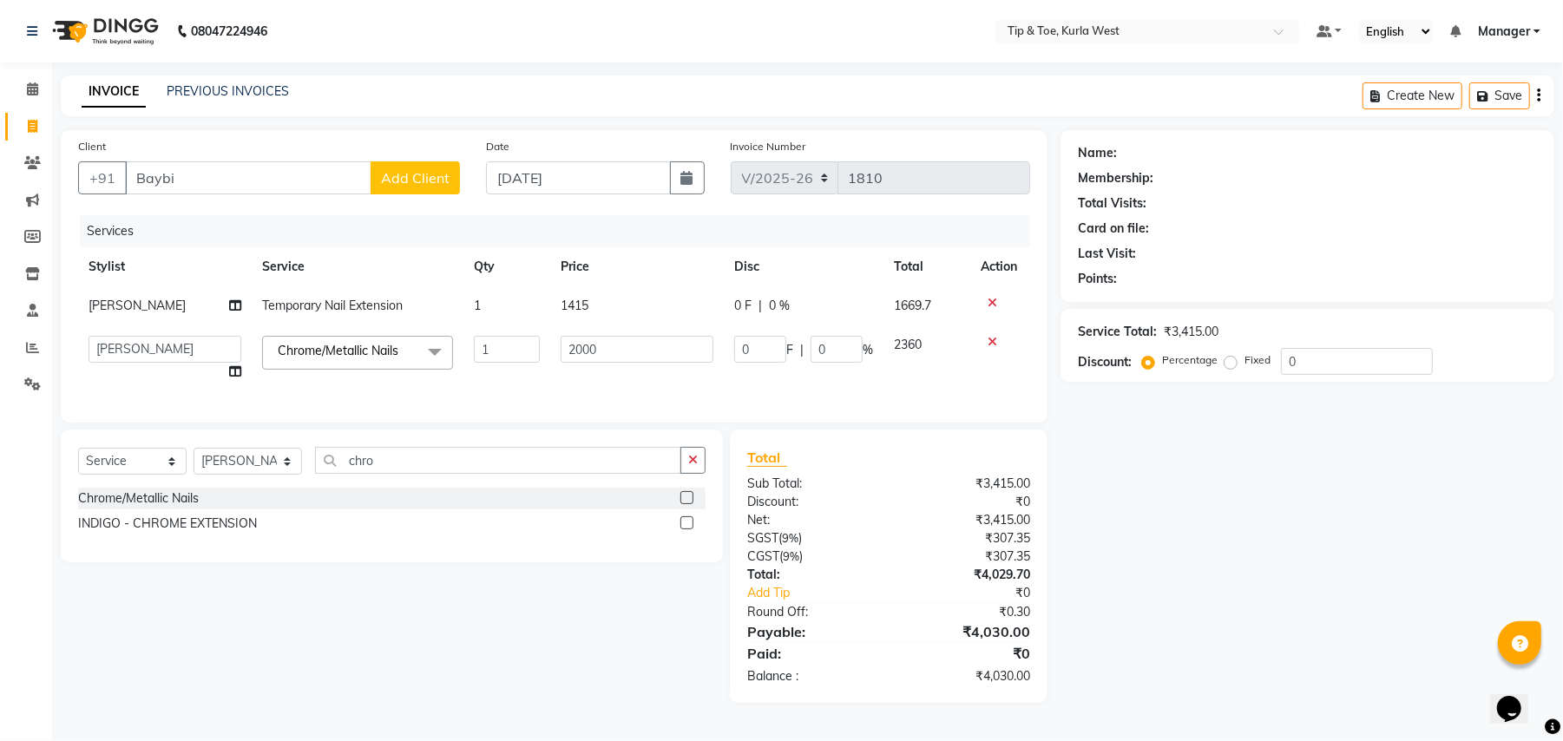
click at [399, 168] on button "Add Client" at bounding box center [415, 177] width 89 height 33
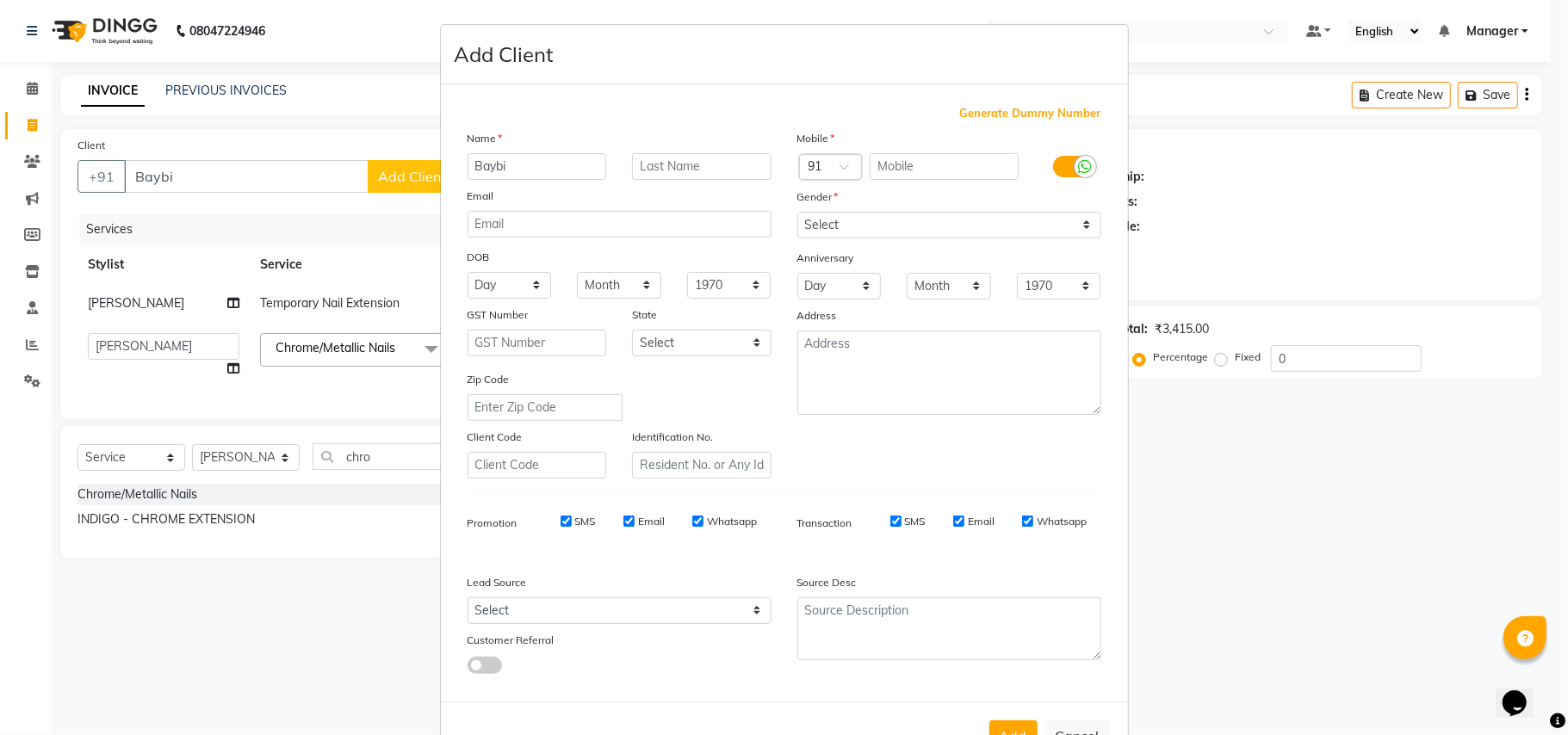
click at [1003, 114] on span "Generate Dummy Number" at bounding box center [1030, 113] width 141 height 17
type input "1258800001036"
checkbox input "false"
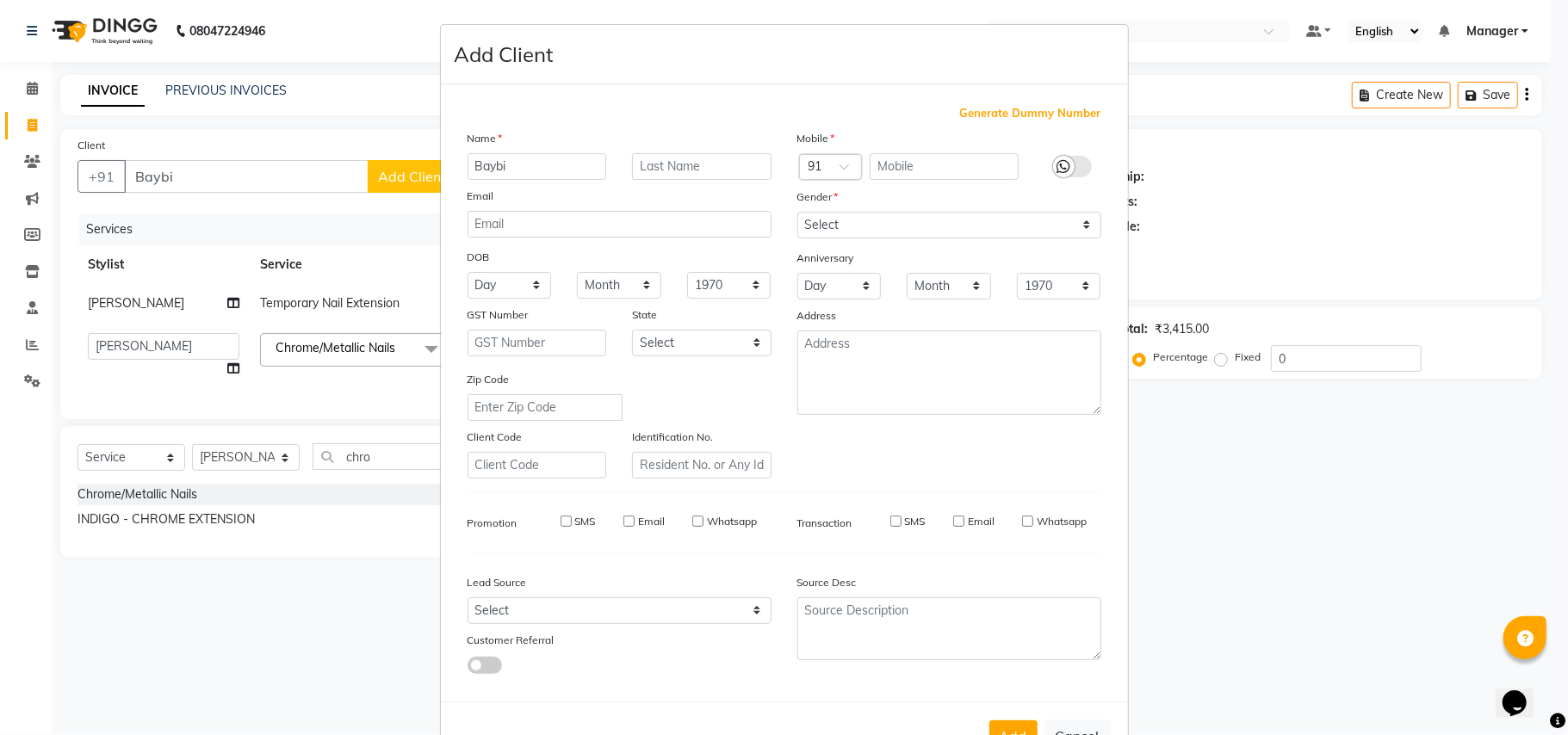
checkbox input "false"
click at [987, 225] on select "Select Male Female Other Prefer Not To Say" at bounding box center [949, 225] width 303 height 27
select select "female"
click at [797, 212] on select "Select Male Female Other Prefer Not To Say" at bounding box center [949, 225] width 303 height 27
click at [997, 732] on button "Add" at bounding box center [1013, 736] width 49 height 31
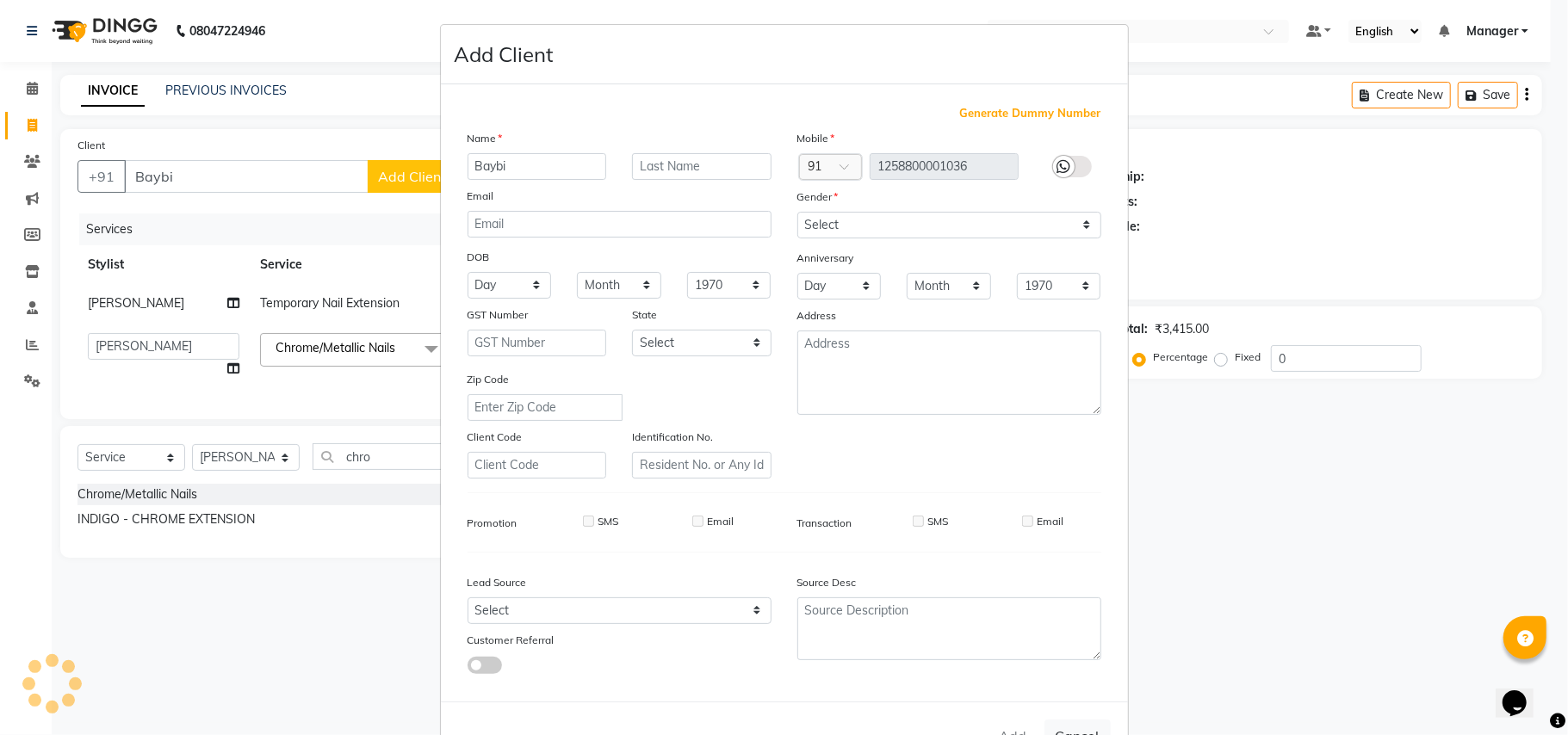
type input "1258800001036"
select select
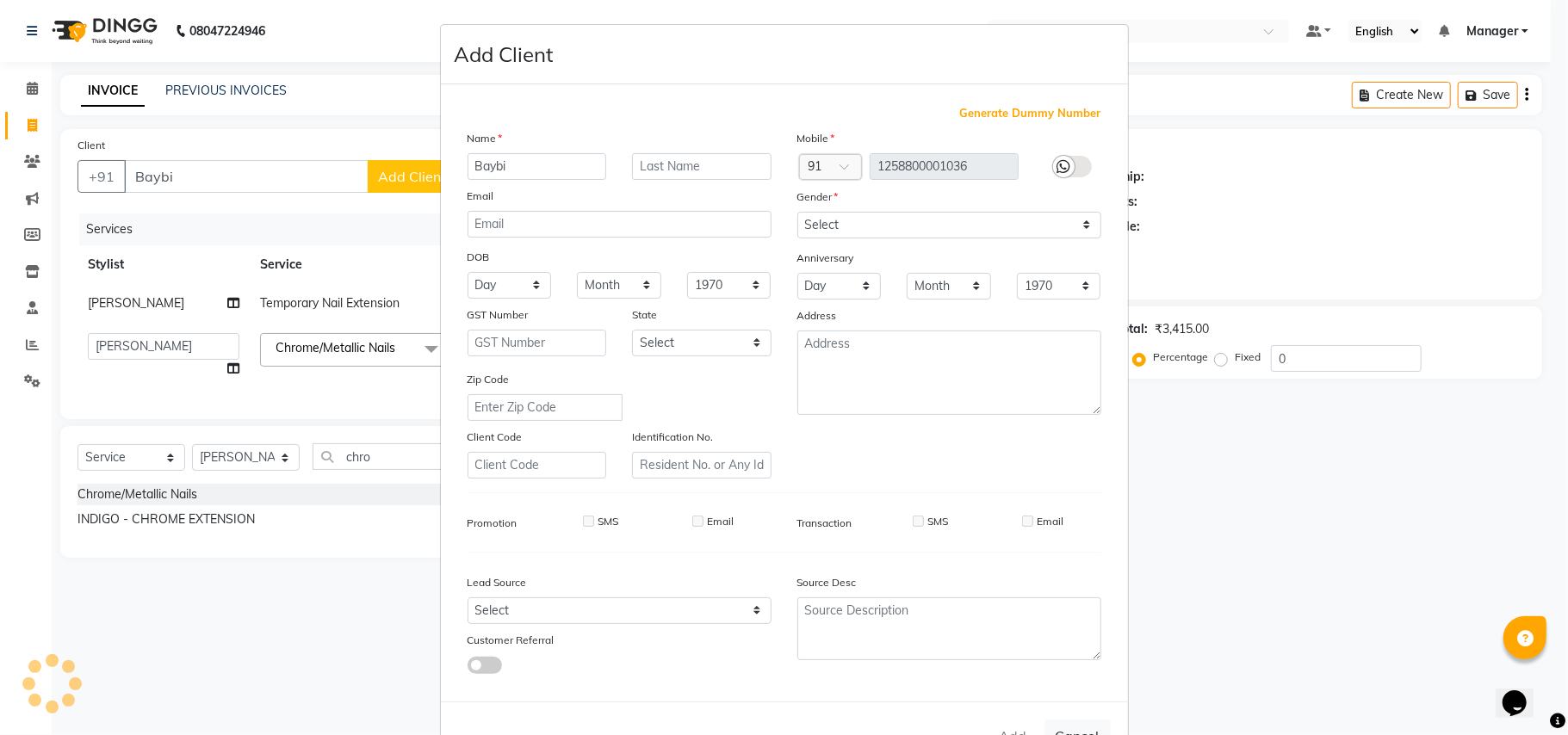
select select
checkbox input "false"
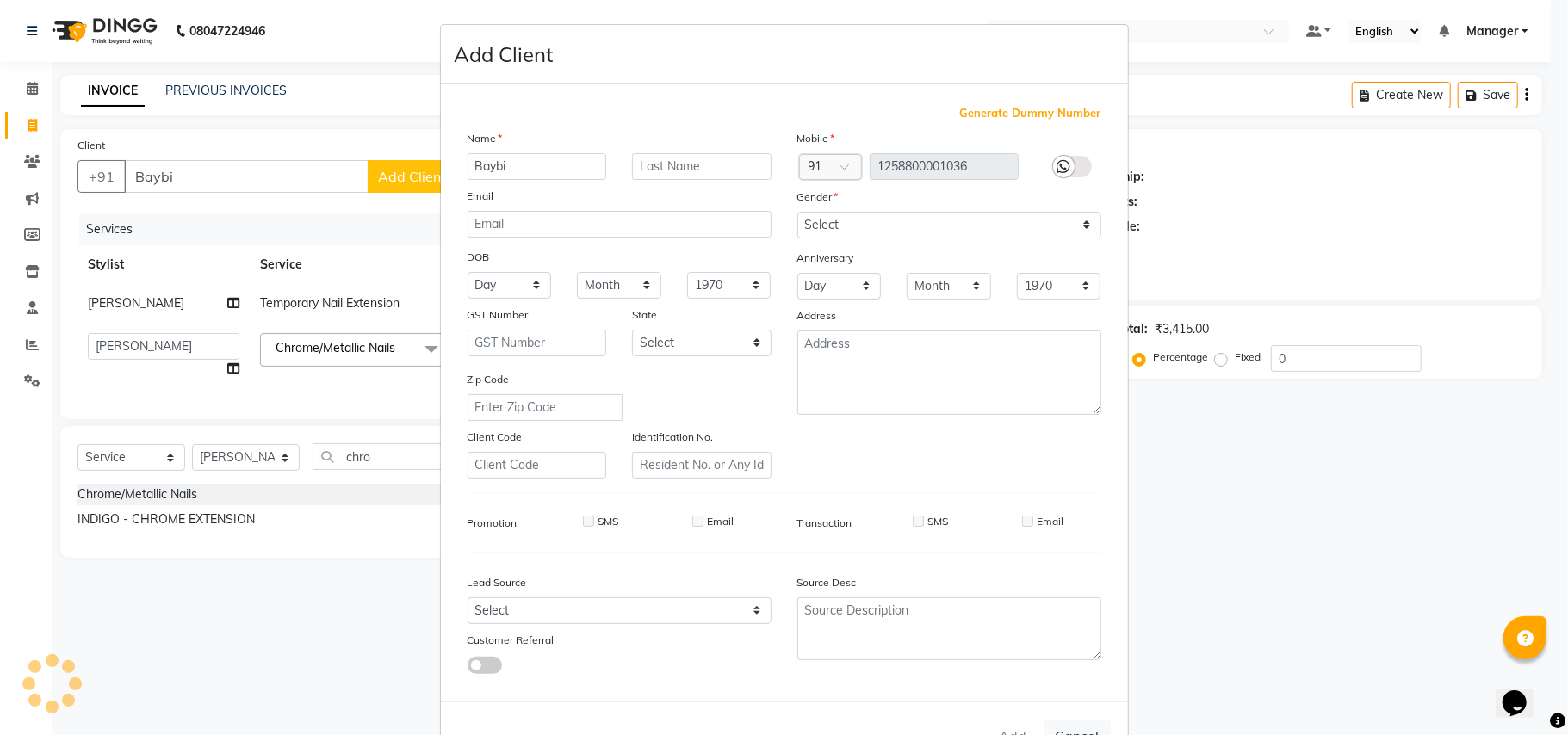
checkbox input "false"
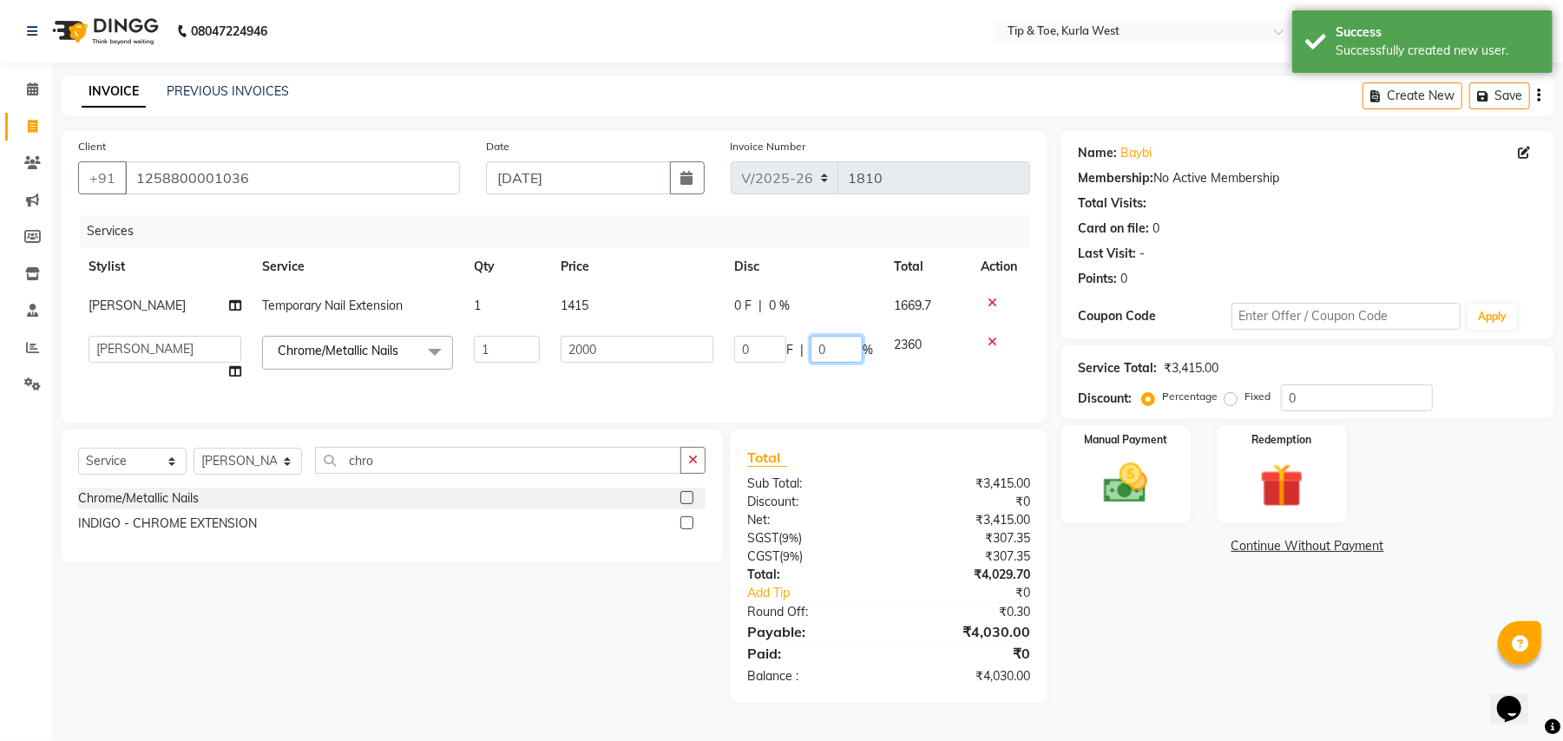
drag, startPoint x: 813, startPoint y: 354, endPoint x: 804, endPoint y: 352, distance: 9.7
click at [804, 354] on div "0 F | 0 %" at bounding box center [803, 349] width 139 height 27
type input "50"
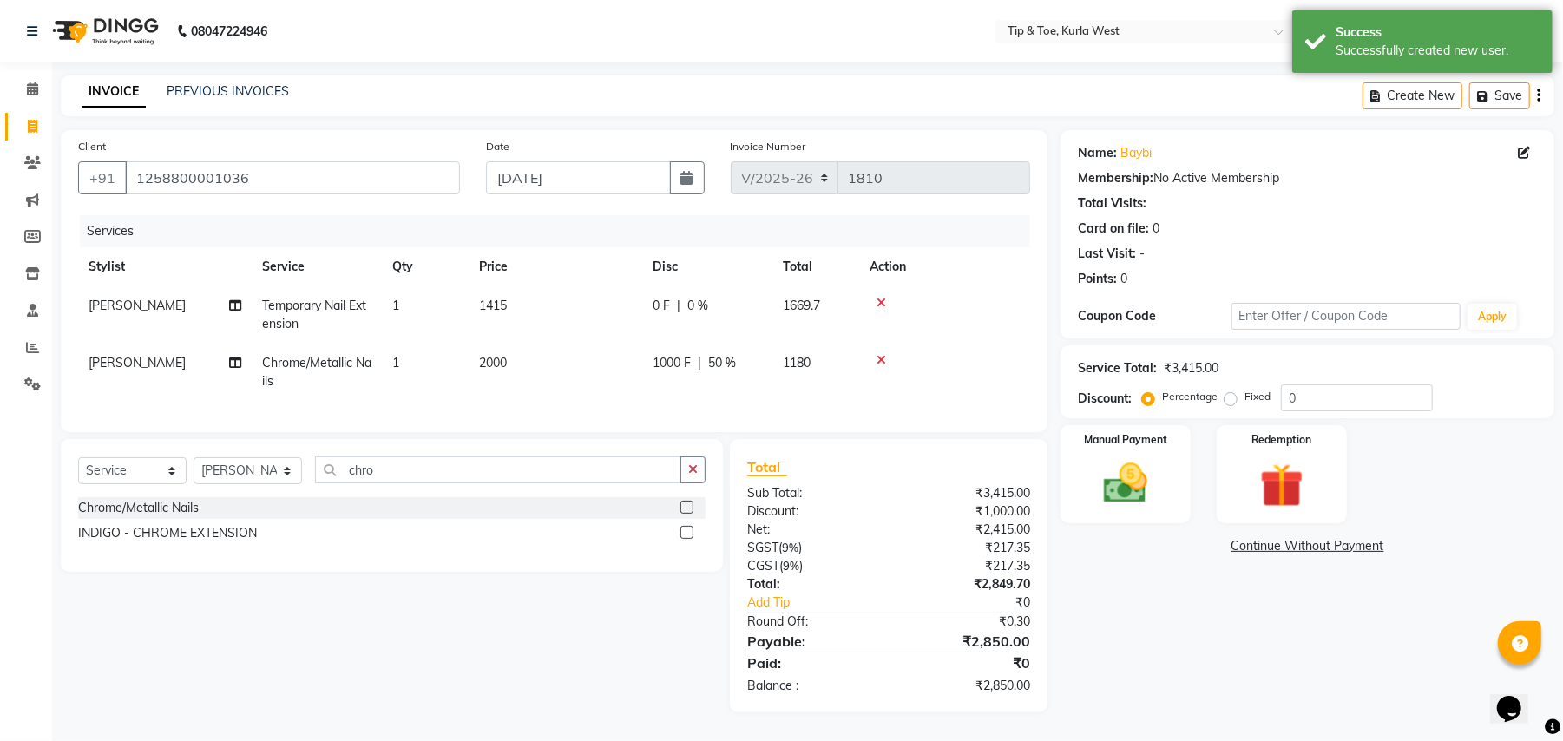
click at [1116, 709] on div "Name: Baybi Membership: No Active Membership Total Visits: Card on file: 0 Last…" at bounding box center [1314, 421] width 507 height 582
click at [1154, 477] on img at bounding box center [1125, 483] width 75 height 53
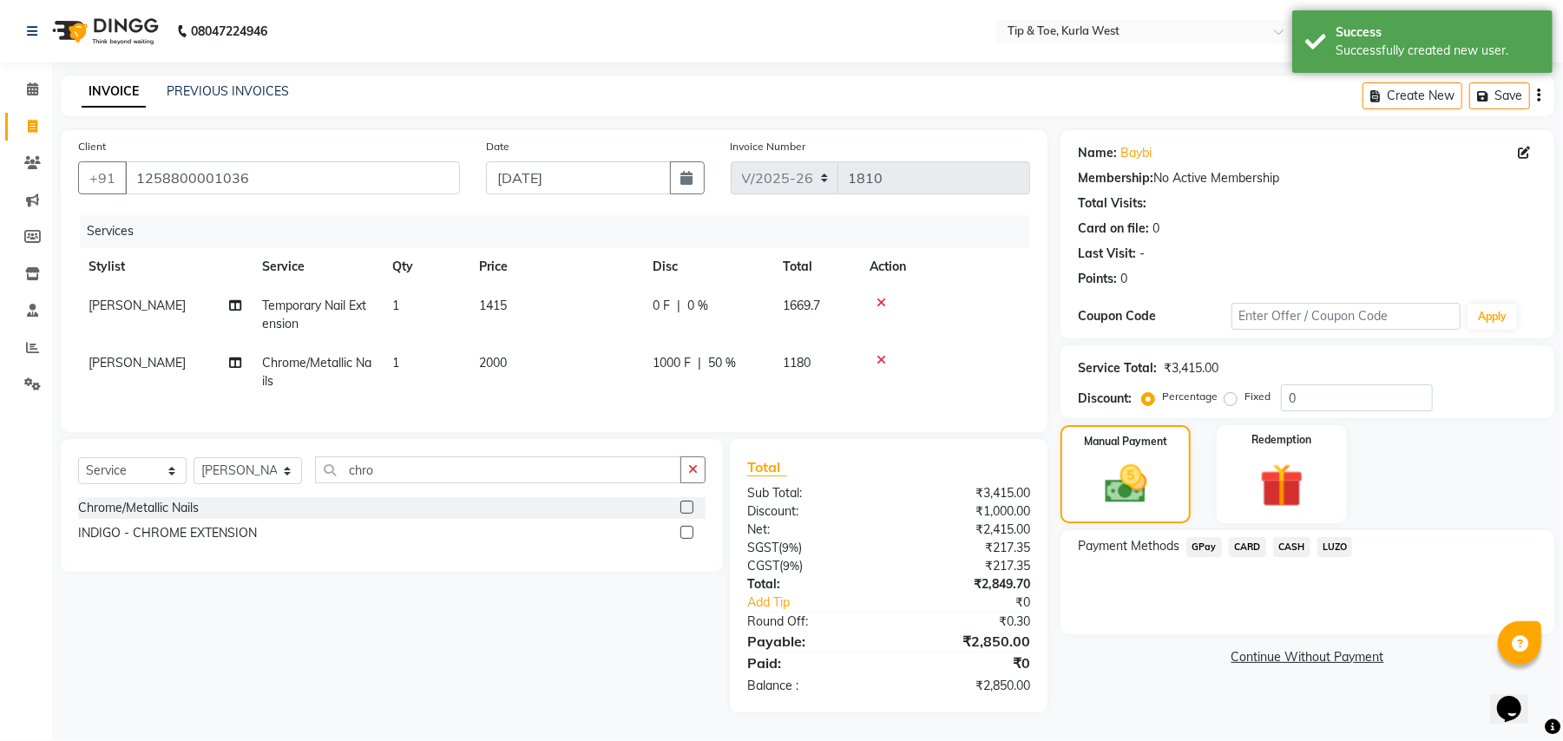
click at [1196, 543] on span "GPay" at bounding box center [1205, 547] width 36 height 20
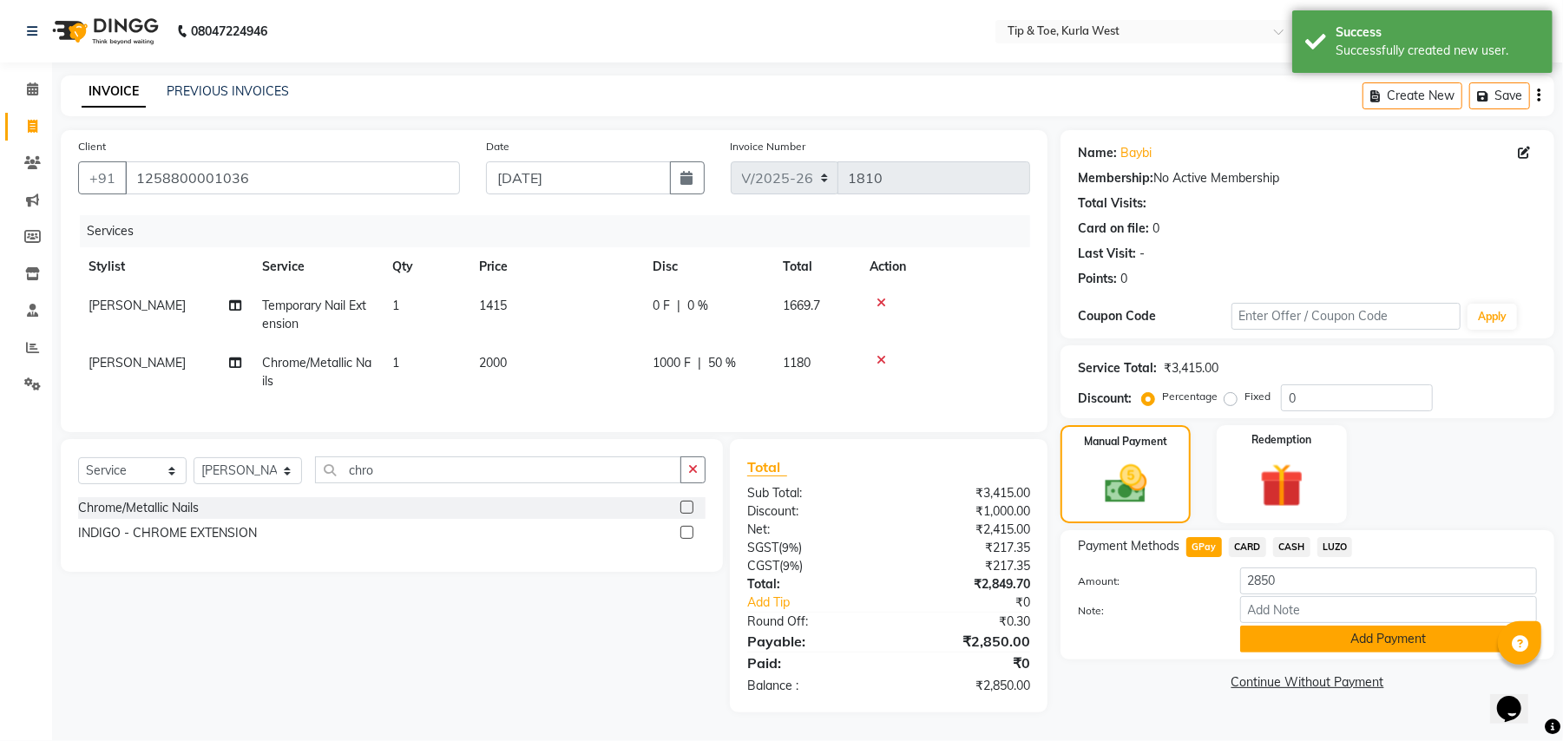
click at [1279, 641] on button "Add Payment" at bounding box center [1388, 639] width 297 height 27
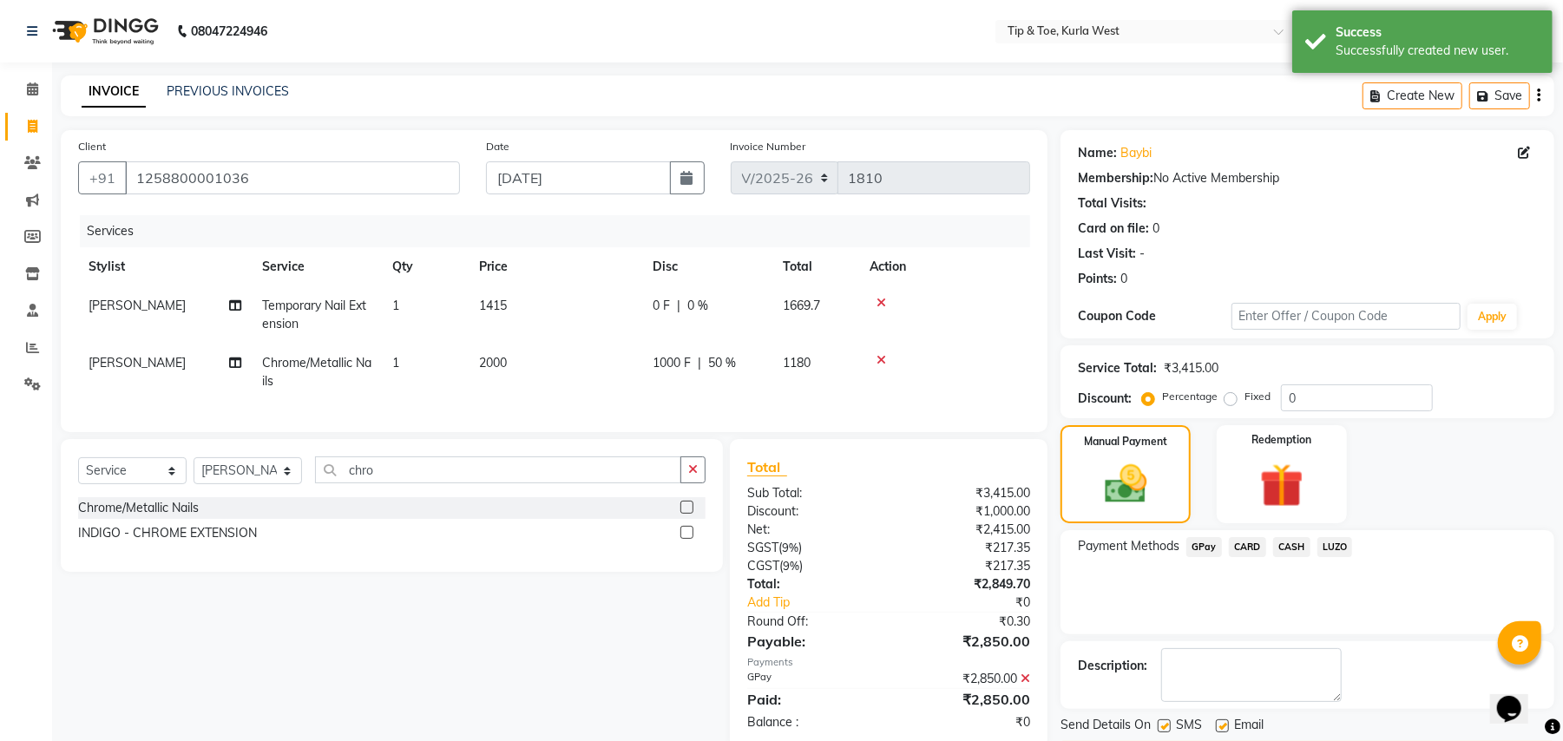
scroll to position [54, 0]
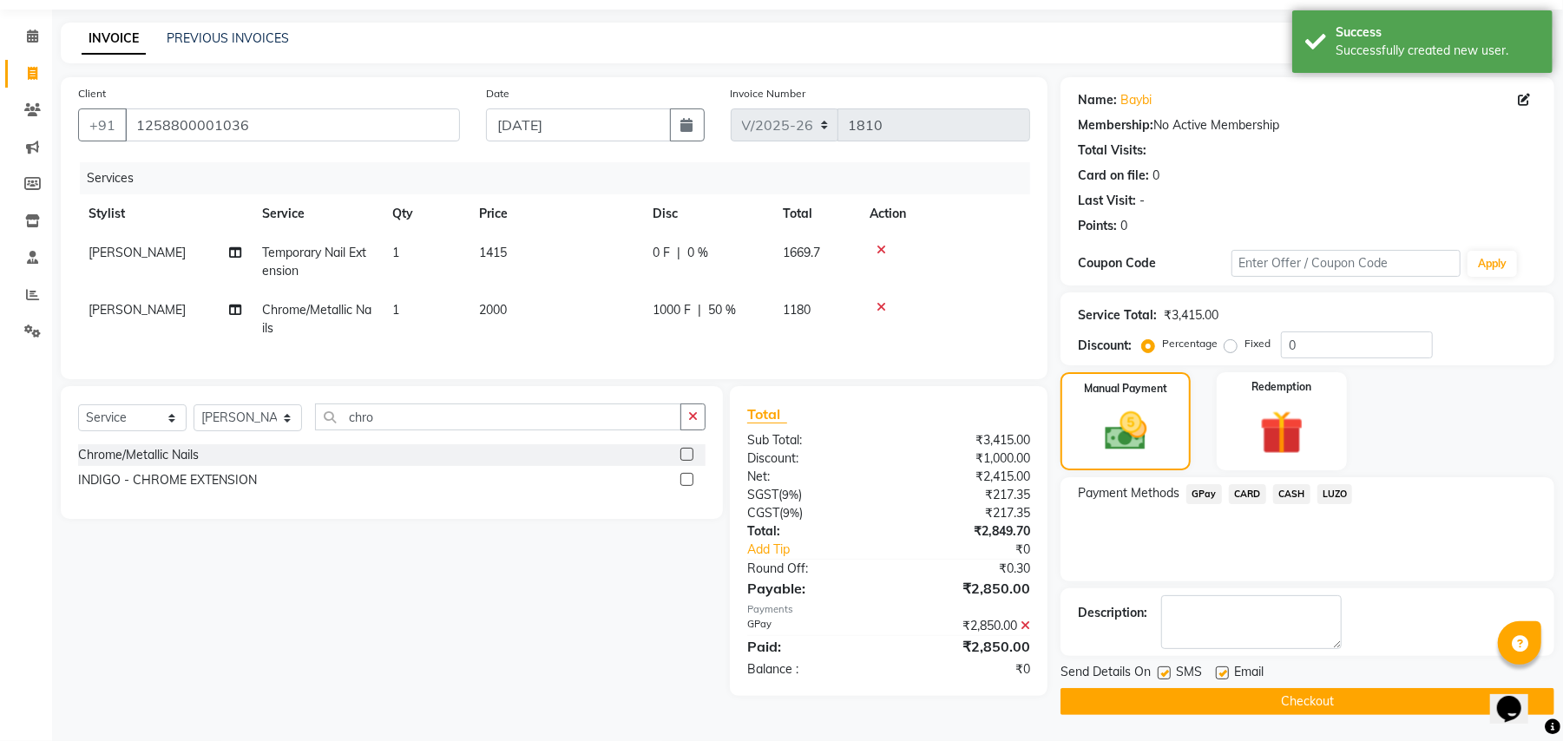
click at [1154, 667] on div "Send Details On SMS Email" at bounding box center [1308, 674] width 494 height 22
click at [1161, 674] on label at bounding box center [1164, 673] width 13 height 13
click at [1161, 674] on input "checkbox" at bounding box center [1163, 673] width 11 height 11
checkbox input "false"
click at [1220, 674] on label at bounding box center [1222, 673] width 13 height 13
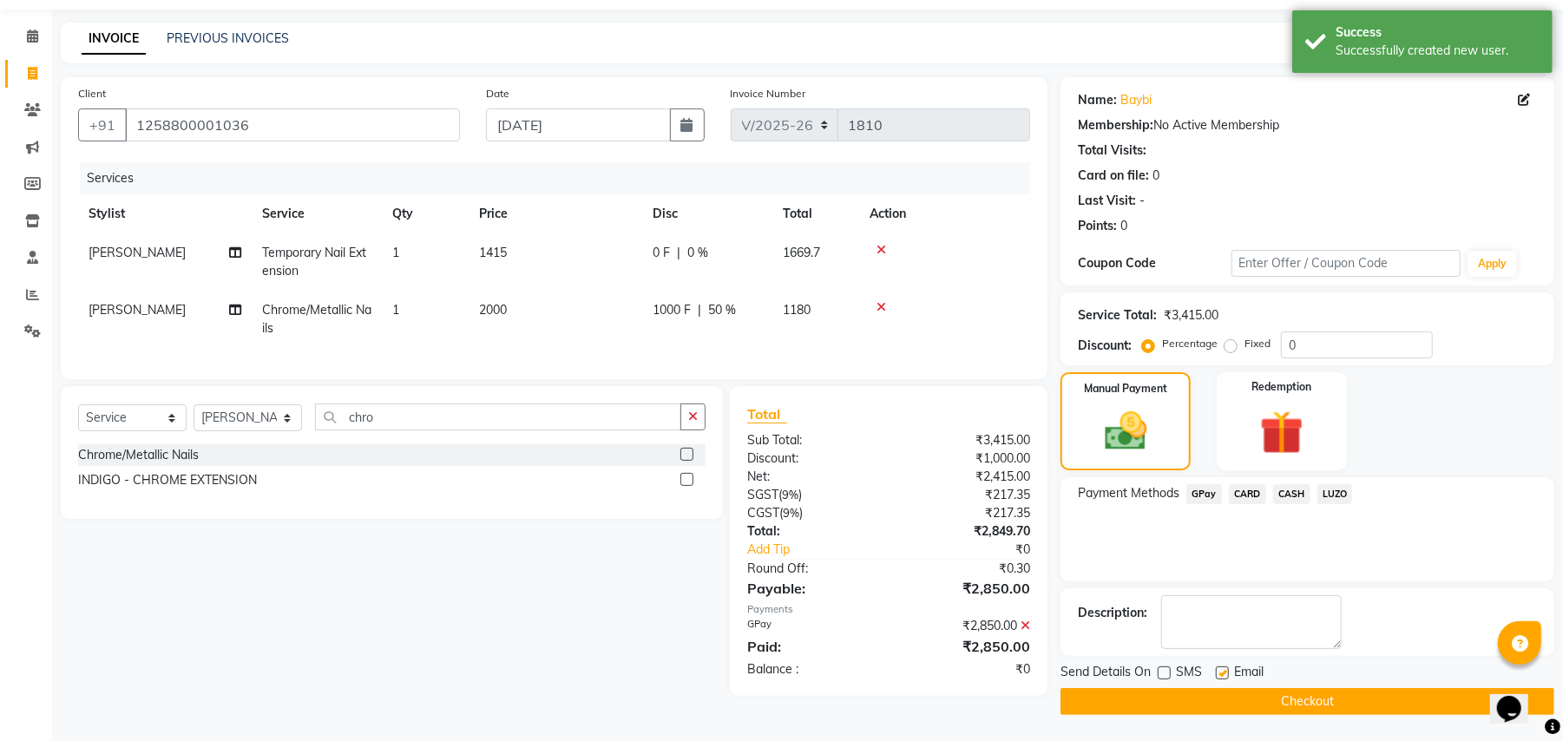
click at [1220, 674] on input "checkbox" at bounding box center [1221, 673] width 11 height 11
checkbox input "false"
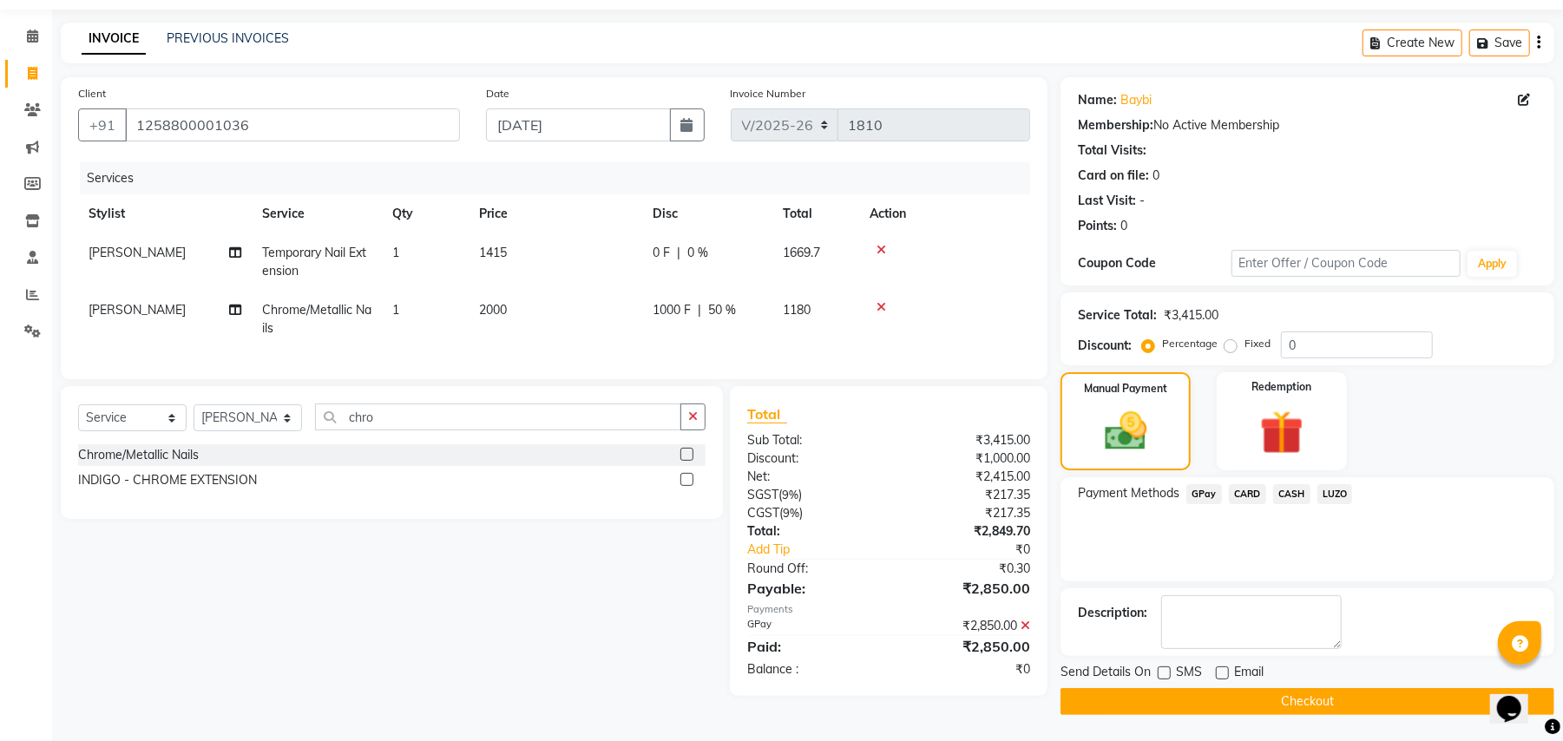
click at [1248, 694] on button "Checkout" at bounding box center [1308, 701] width 494 height 27
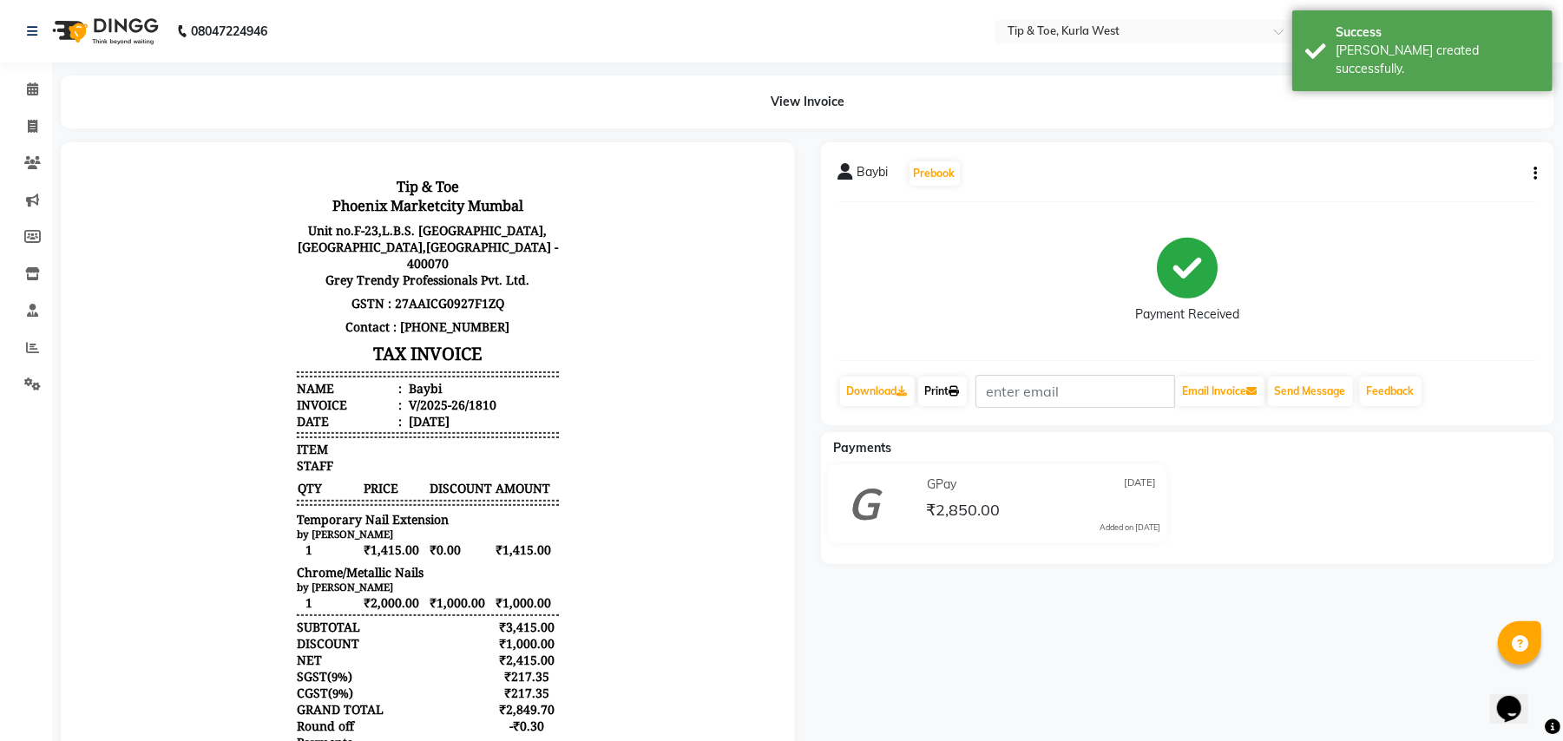
click at [960, 389] on icon at bounding box center [955, 391] width 10 height 10
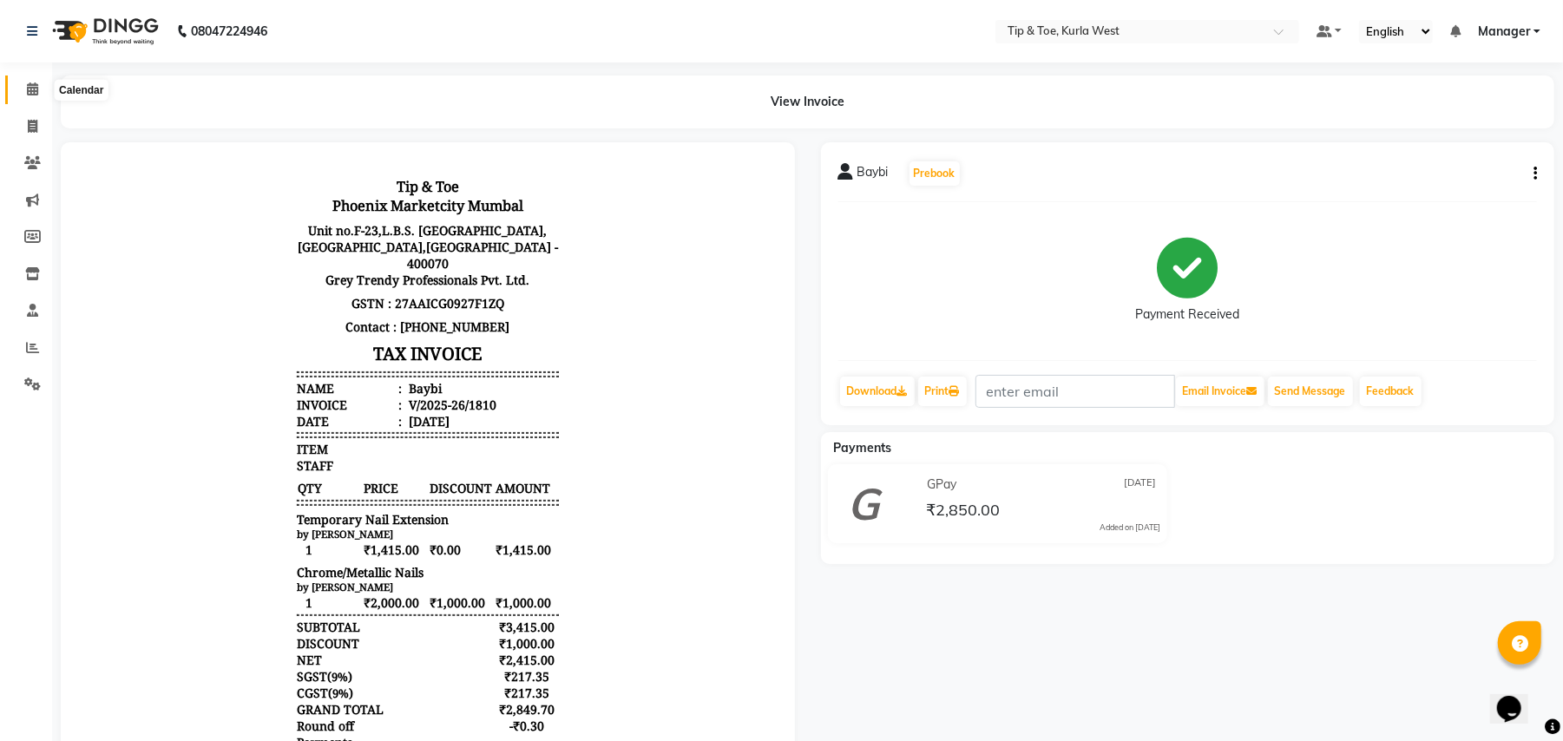
click at [29, 95] on icon at bounding box center [32, 88] width 11 height 13
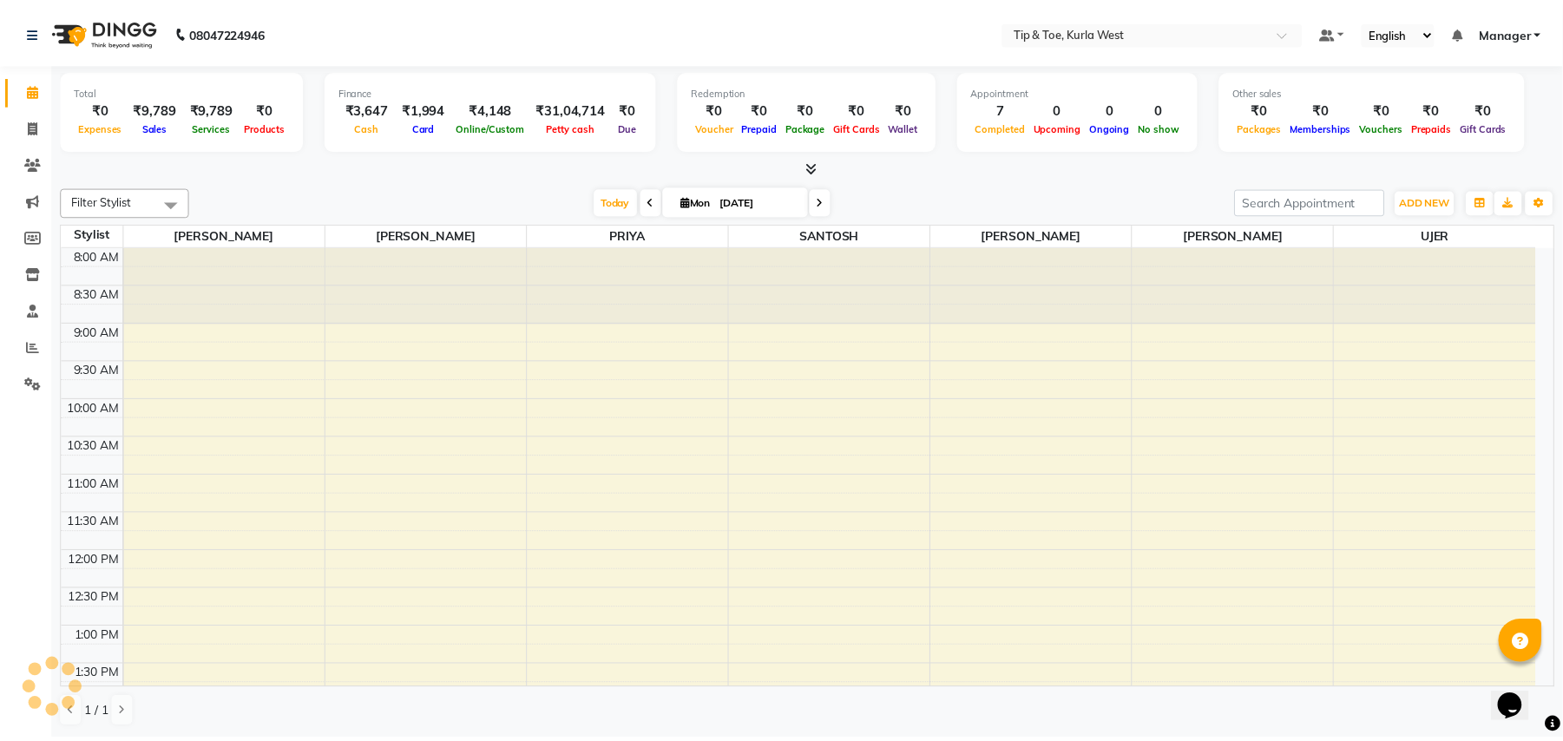
scroll to position [532, 0]
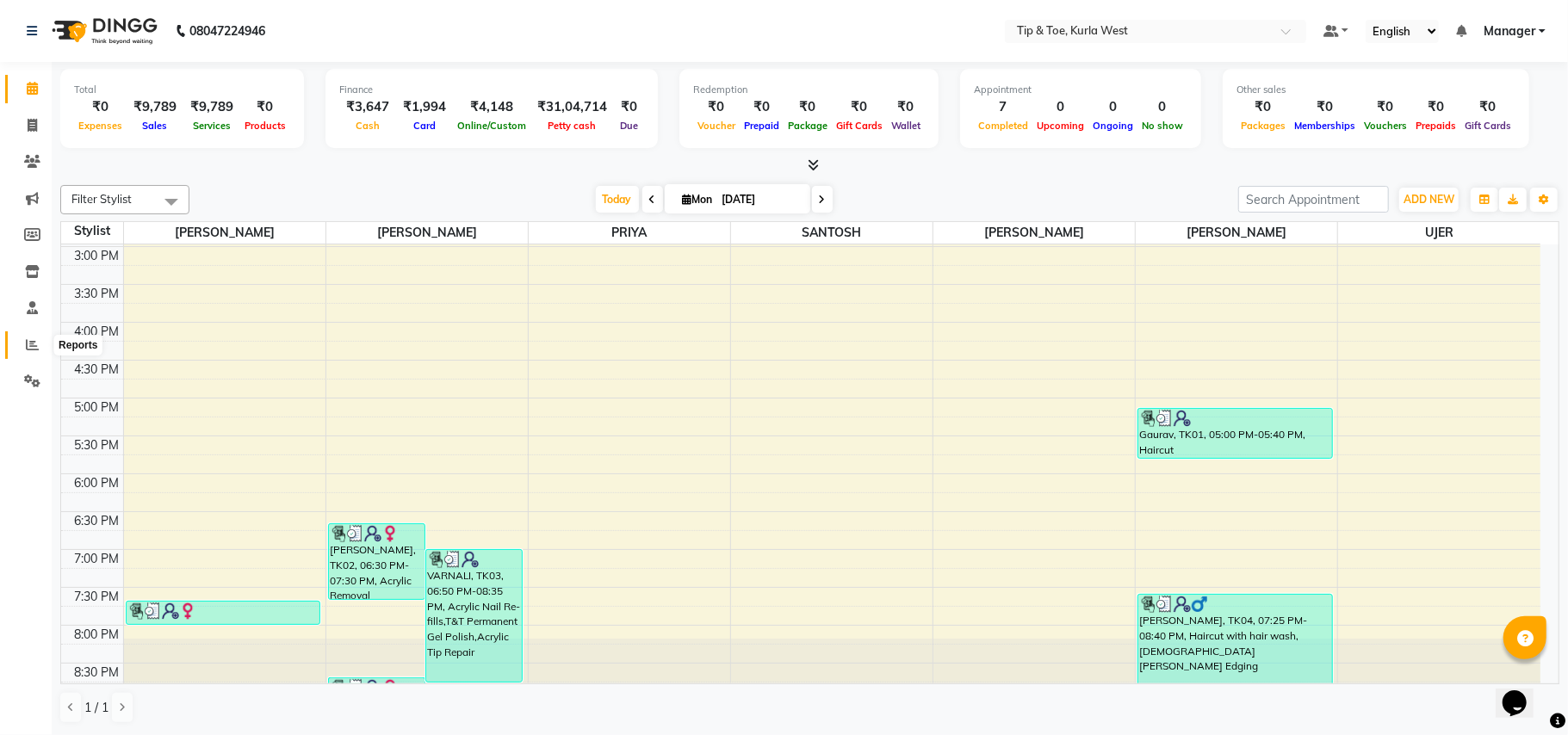
click at [24, 345] on span at bounding box center [32, 346] width 30 height 20
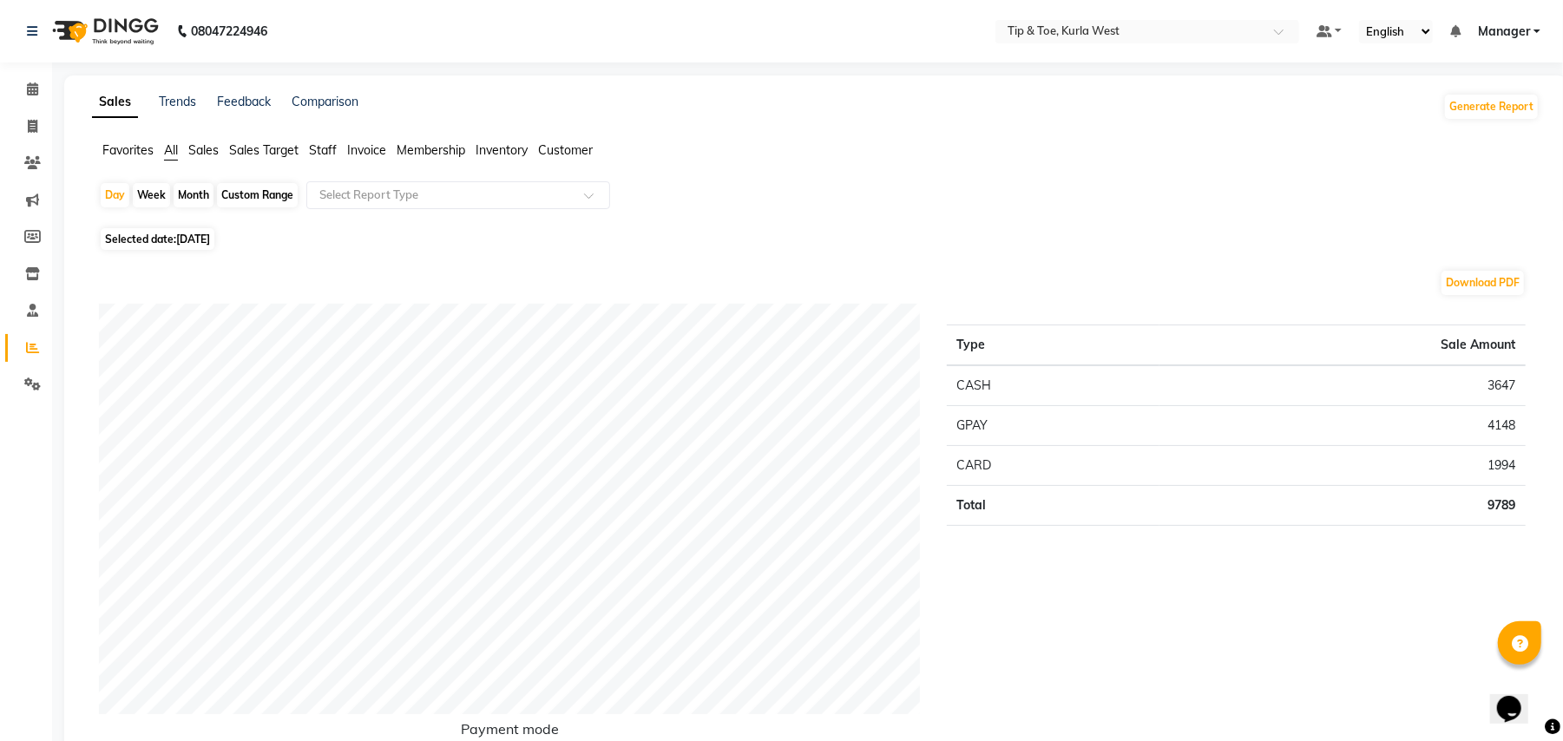
click at [321, 154] on span "Staff" at bounding box center [323, 150] width 28 height 16
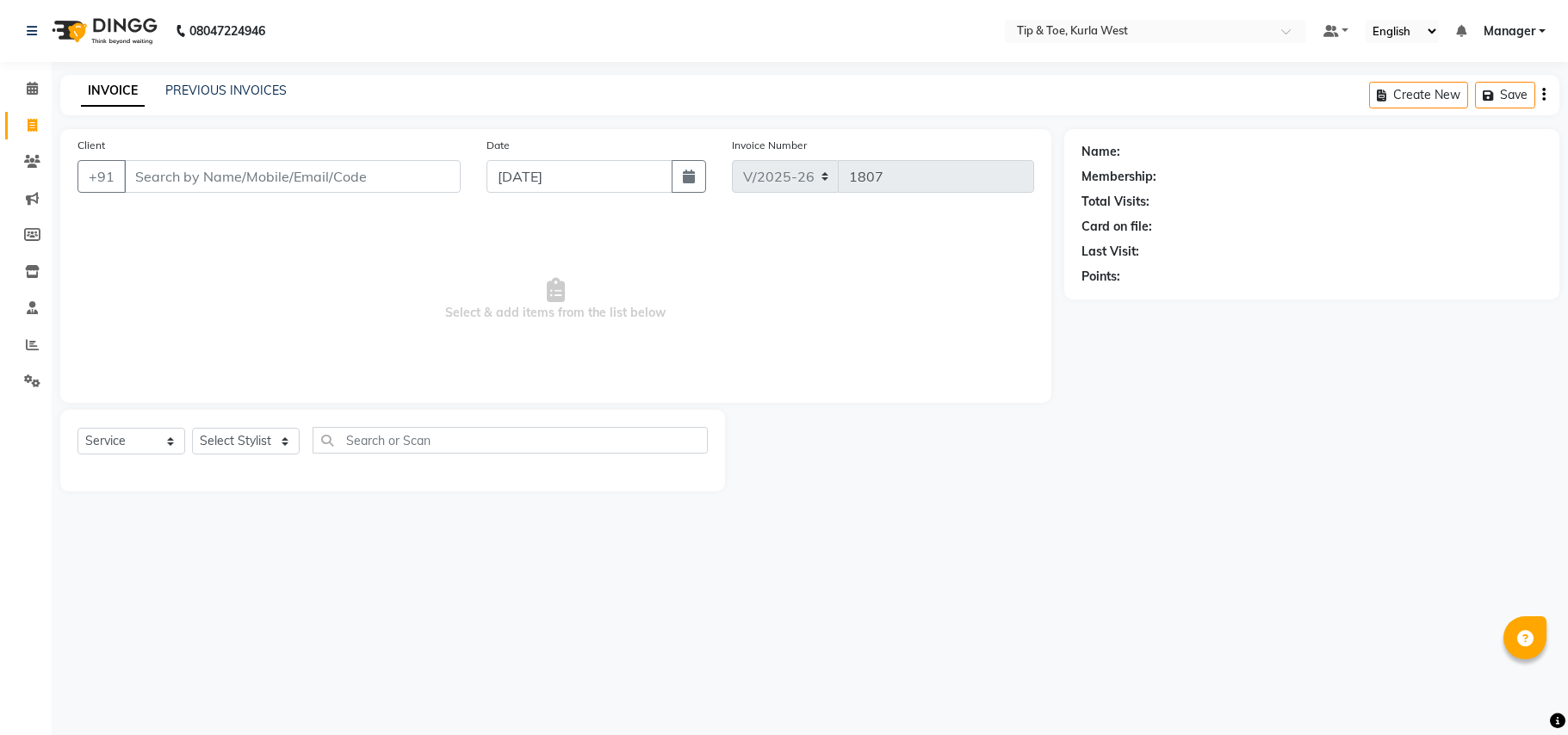
select select "5986"
select select "service"
click at [33, 349] on icon at bounding box center [32, 344] width 13 height 13
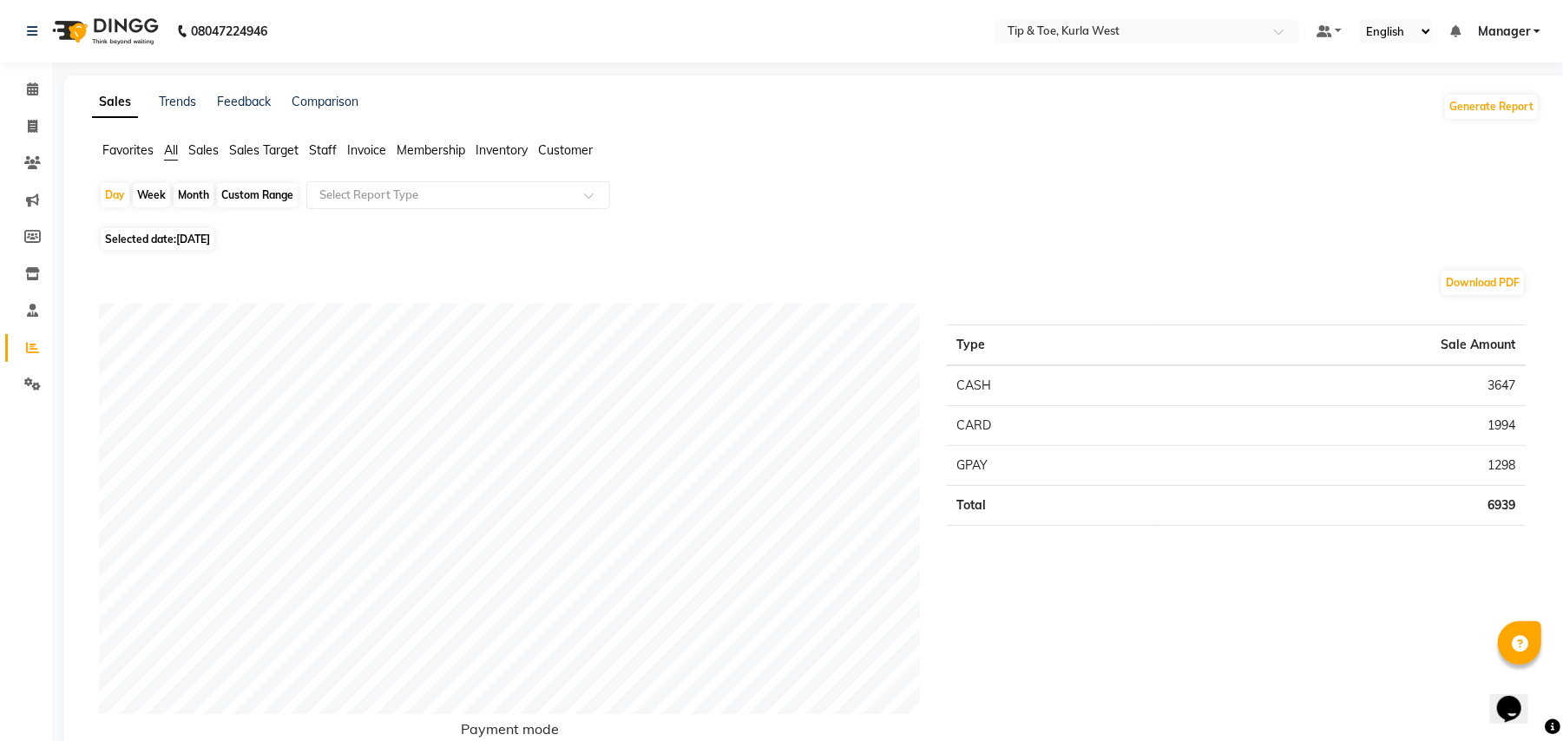
click at [333, 153] on span "Staff" at bounding box center [323, 150] width 28 height 16
